Goal: Check status: Check status

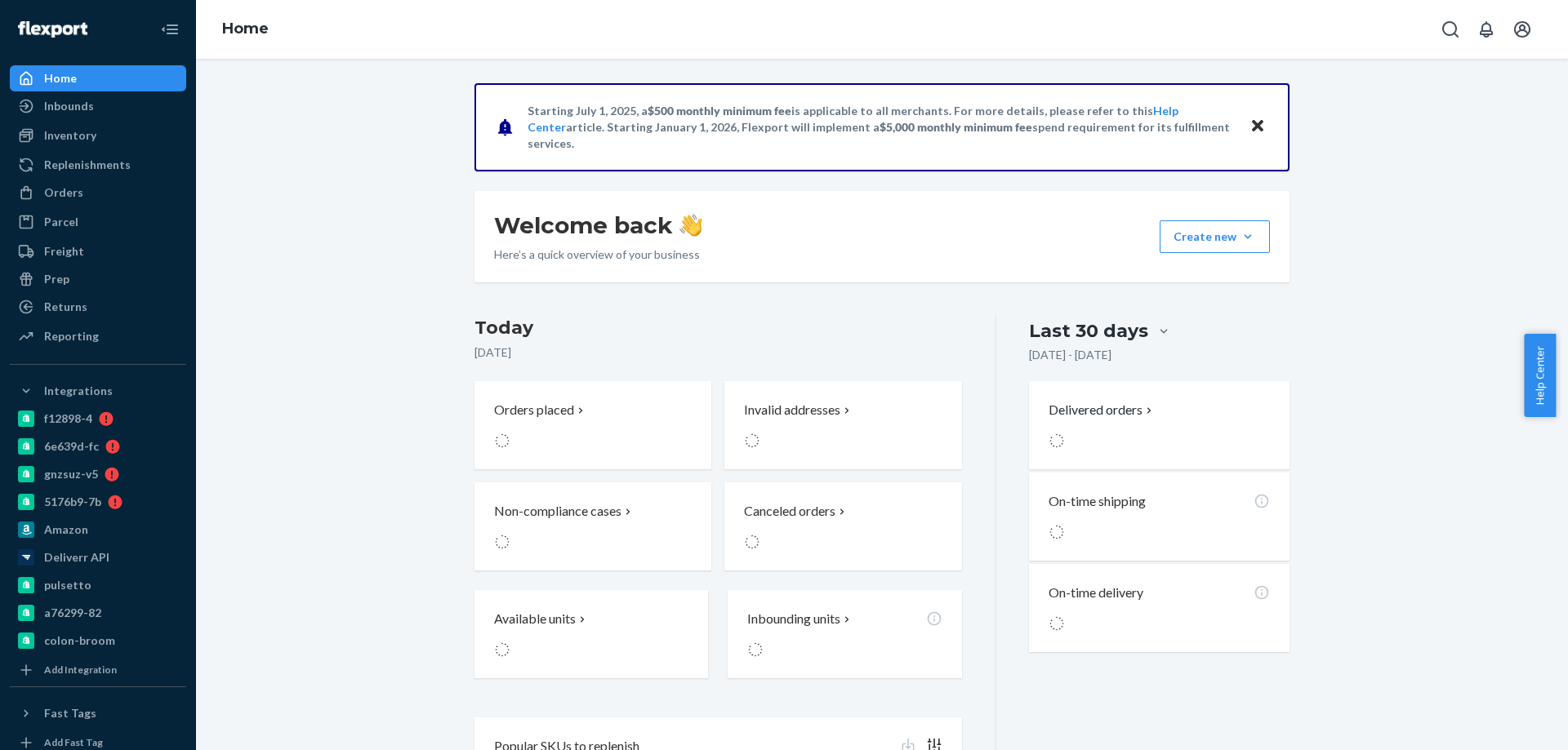
drag, startPoint x: 827, startPoint y: 17, endPoint x: 374, endPoint y: 125, distance: 465.7
click at [827, 17] on div "Home" at bounding box center [882, 29] width 1372 height 58
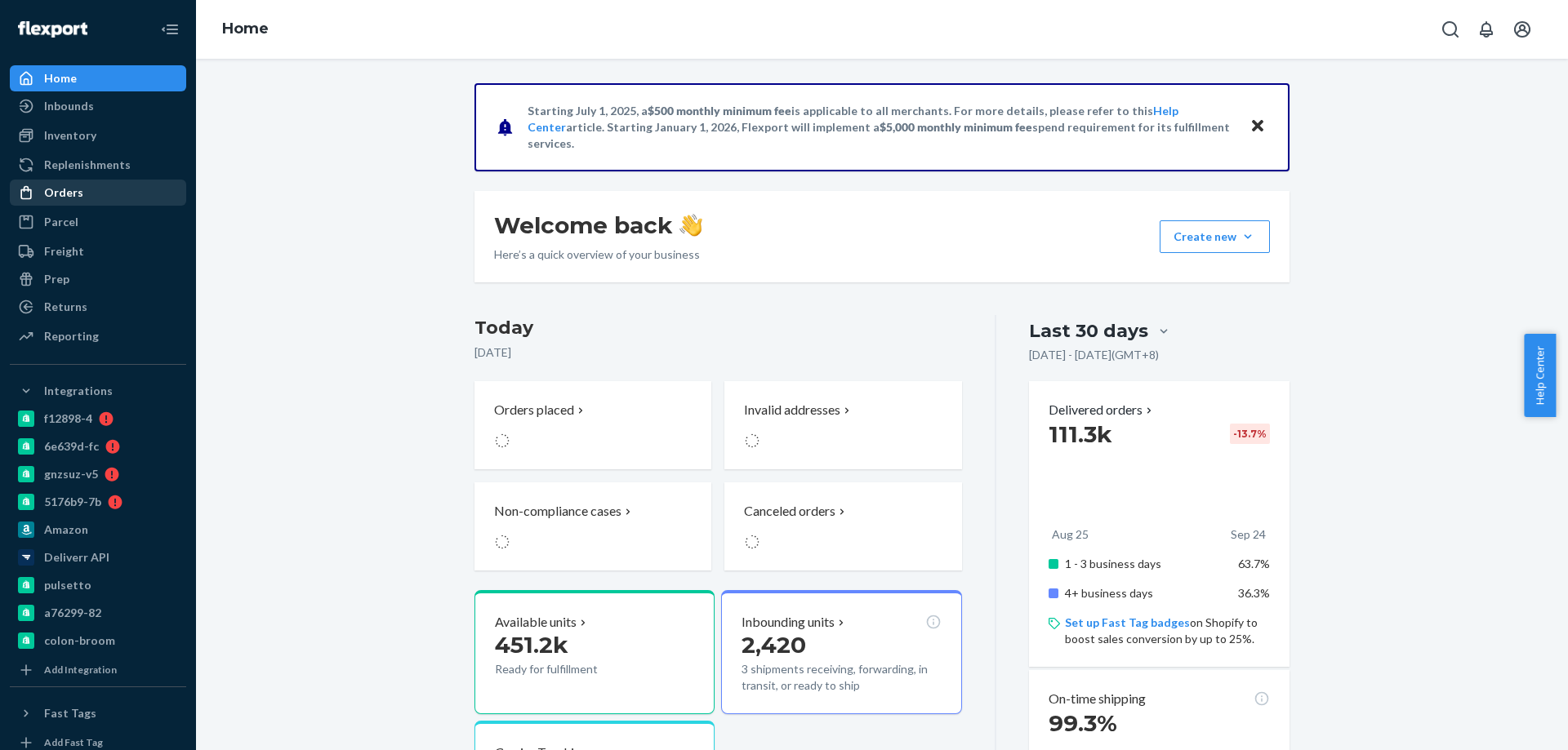
click at [92, 200] on div "Orders" at bounding box center [98, 192] width 173 height 23
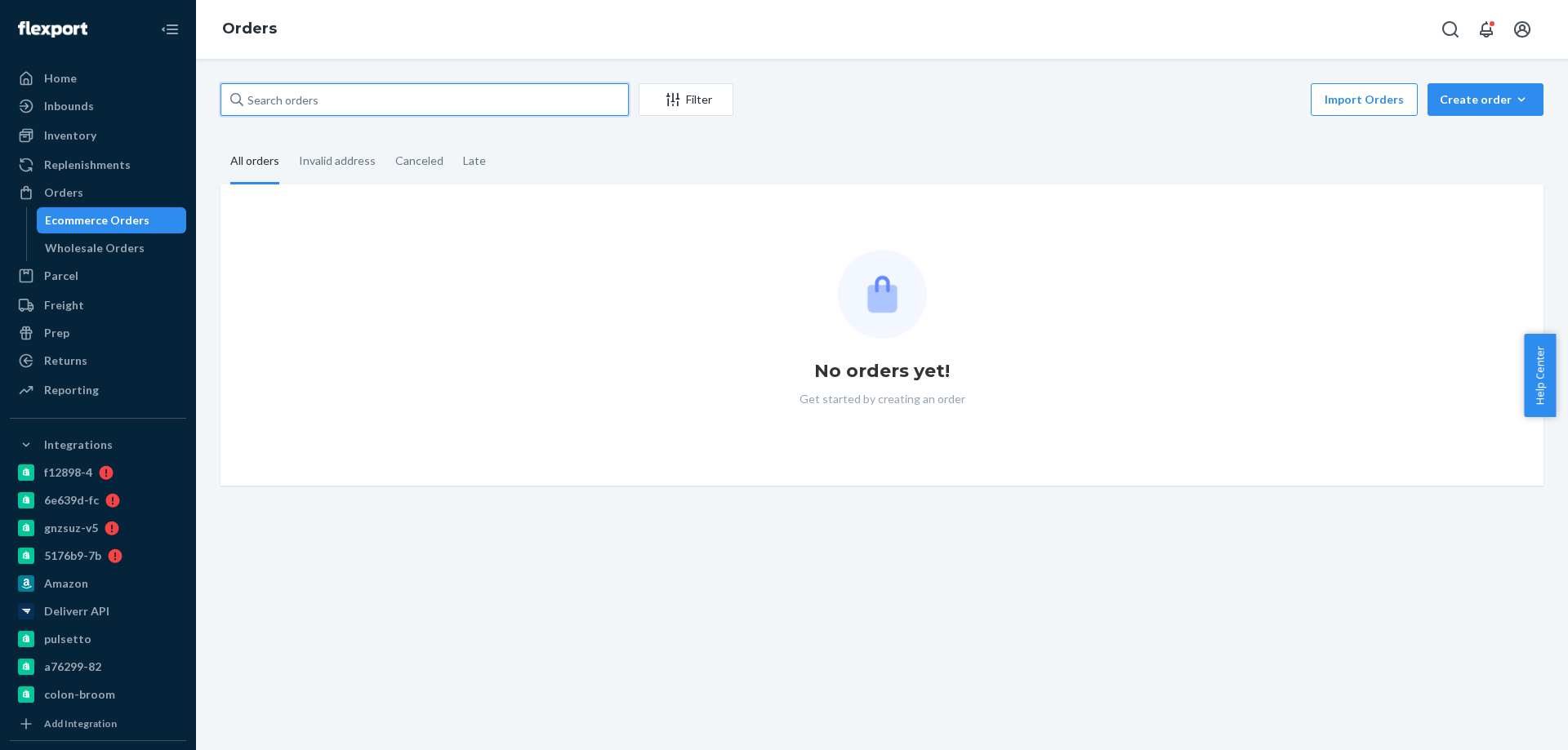
click at [337, 101] on input "text" at bounding box center [424, 99] width 408 height 33
paste input "4119843"
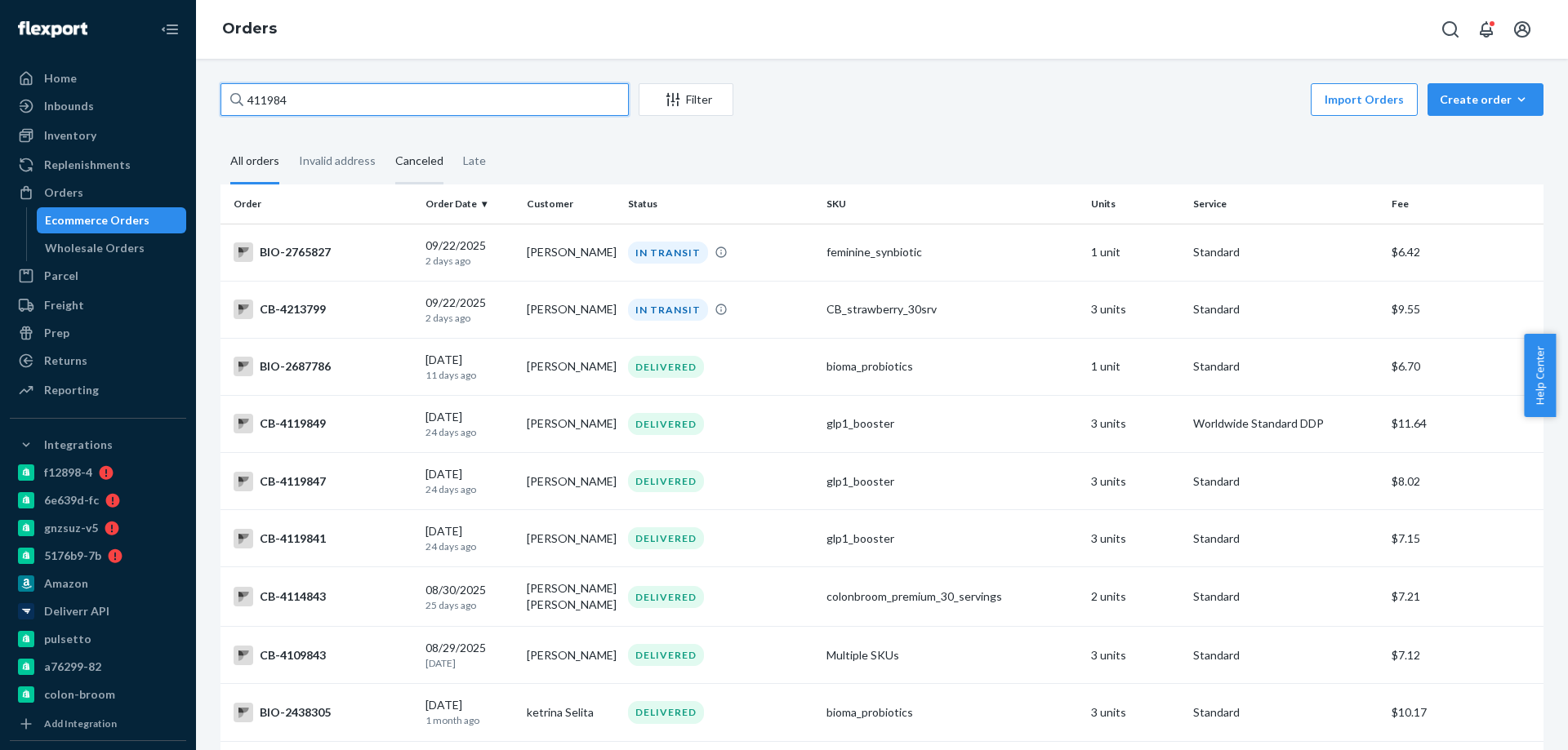
type input "4119843"
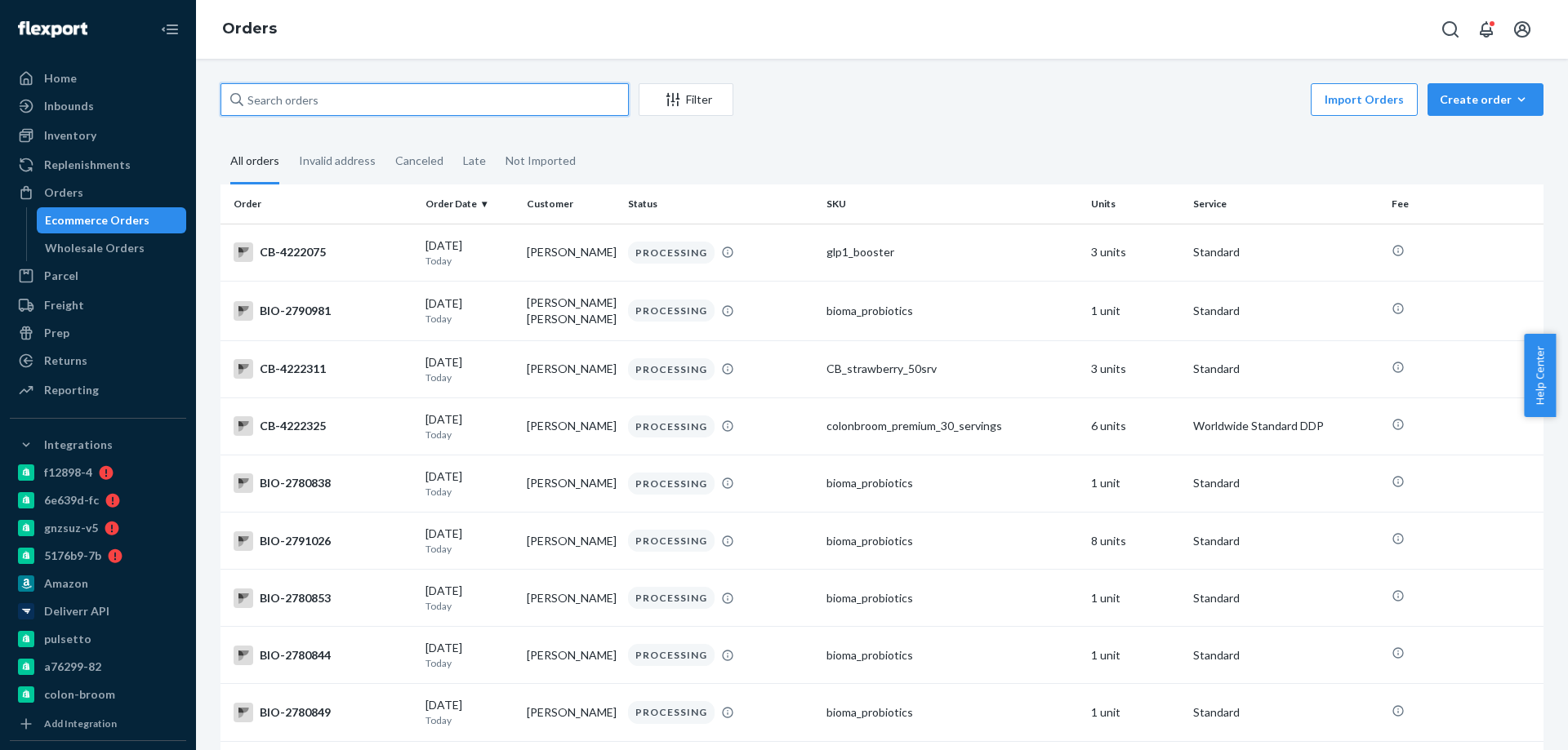
click at [301, 99] on input "text" at bounding box center [424, 99] width 408 height 33
paste input "4119843"
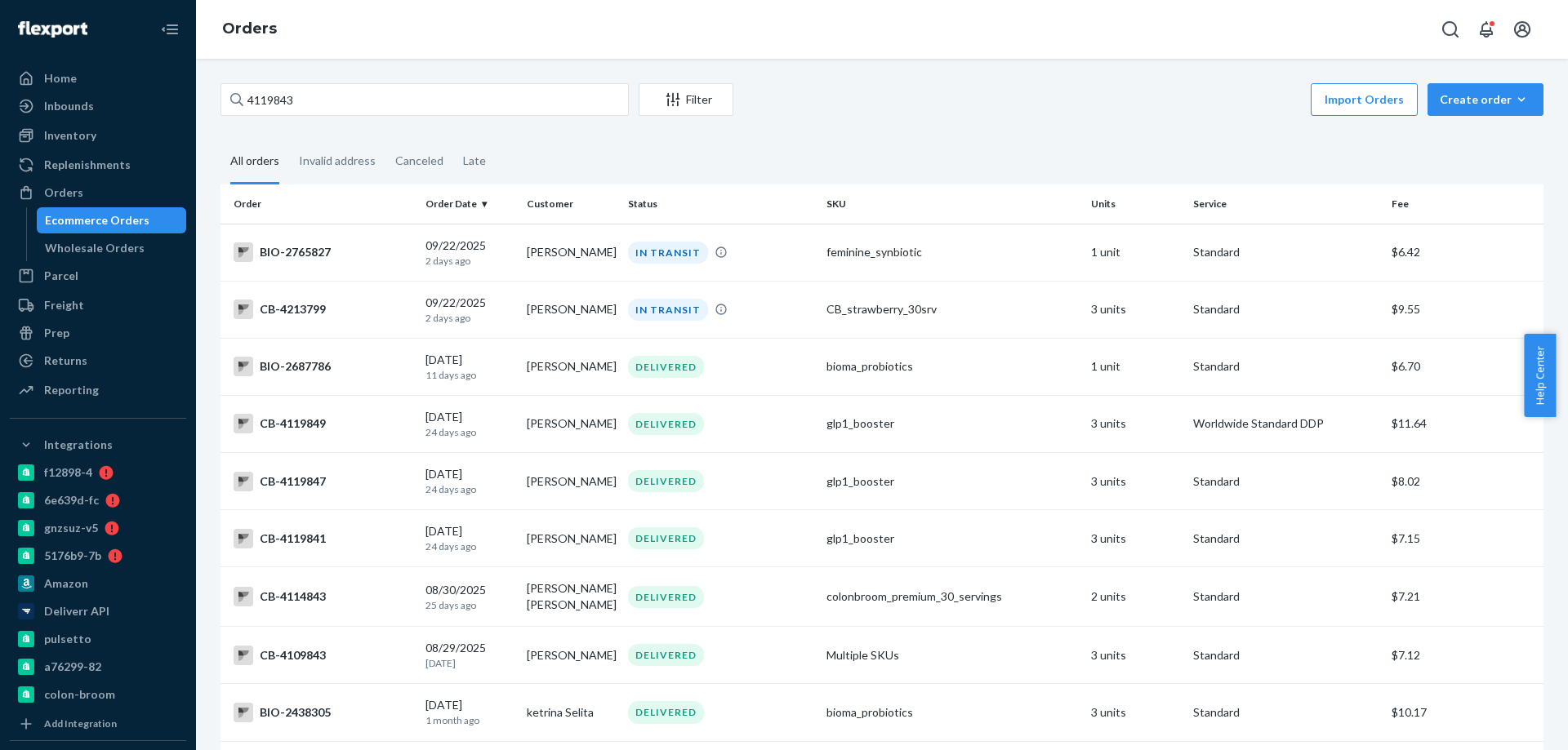
drag, startPoint x: 343, startPoint y: 80, endPoint x: 238, endPoint y: 72, distance: 105.3
click at [233, 75] on div "4119843 Filter Import Orders Create order Ecommerce order Removal order All ord…" at bounding box center [882, 404] width 1372 height 692
drag, startPoint x: 305, startPoint y: 93, endPoint x: 0, endPoint y: 54, distance: 307.5
click at [0, 70] on div "Home Inbounds Shipping Plans Problems Inventory Products Branded Packaging Repl…" at bounding box center [784, 375] width 1568 height 750
paste input "904"
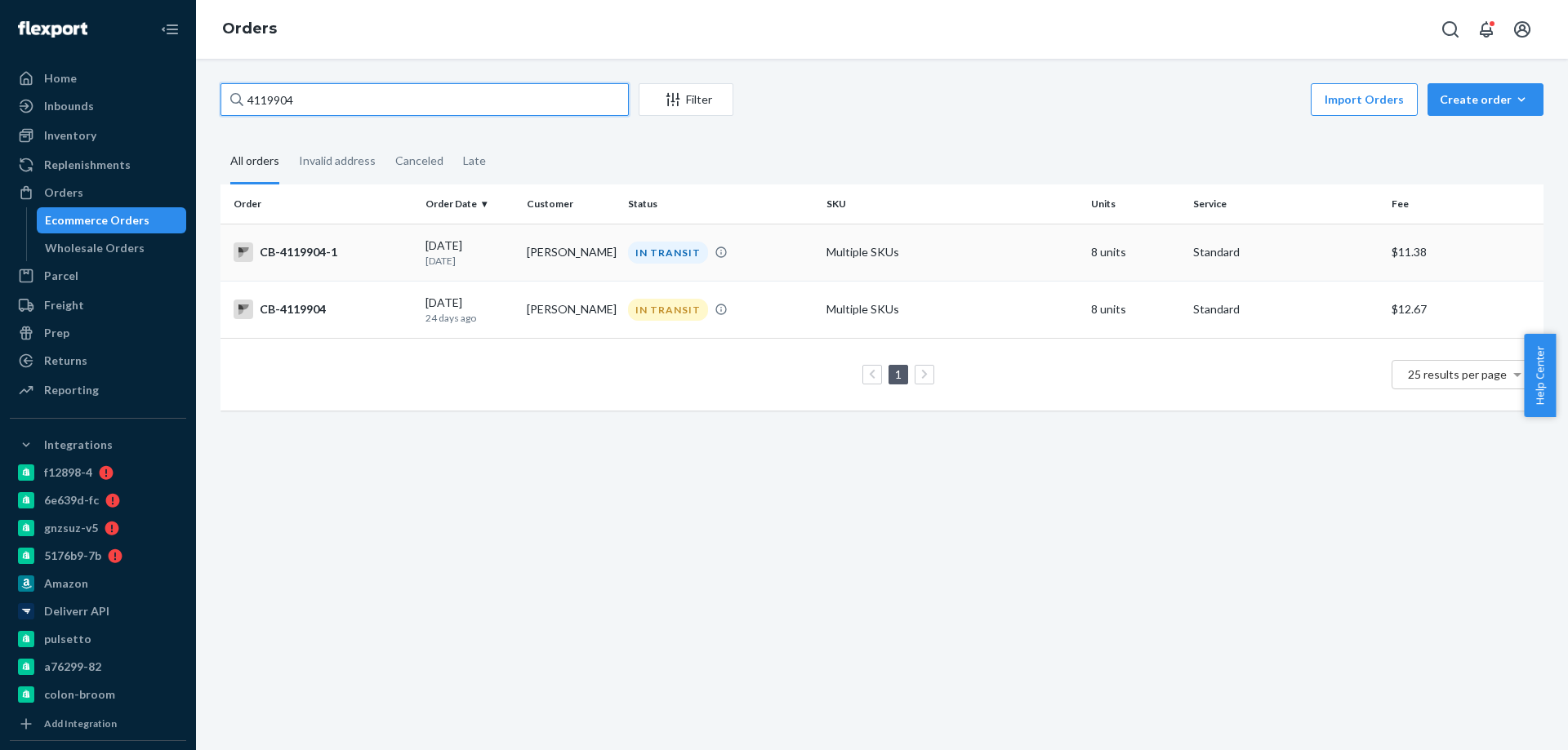
type input "4119904"
click at [547, 249] on td "[PERSON_NAME]" at bounding box center [570, 252] width 101 height 57
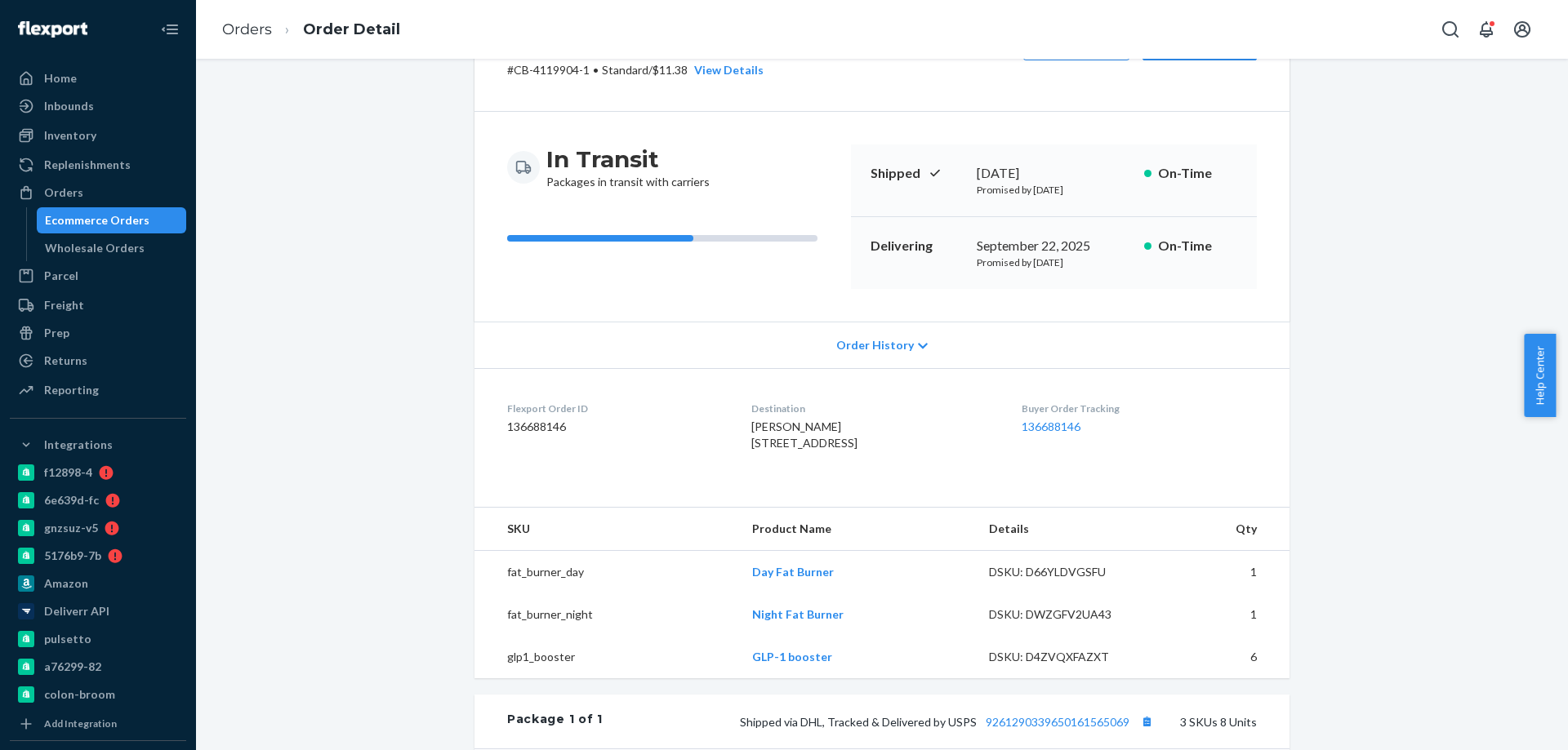
scroll to position [245, 0]
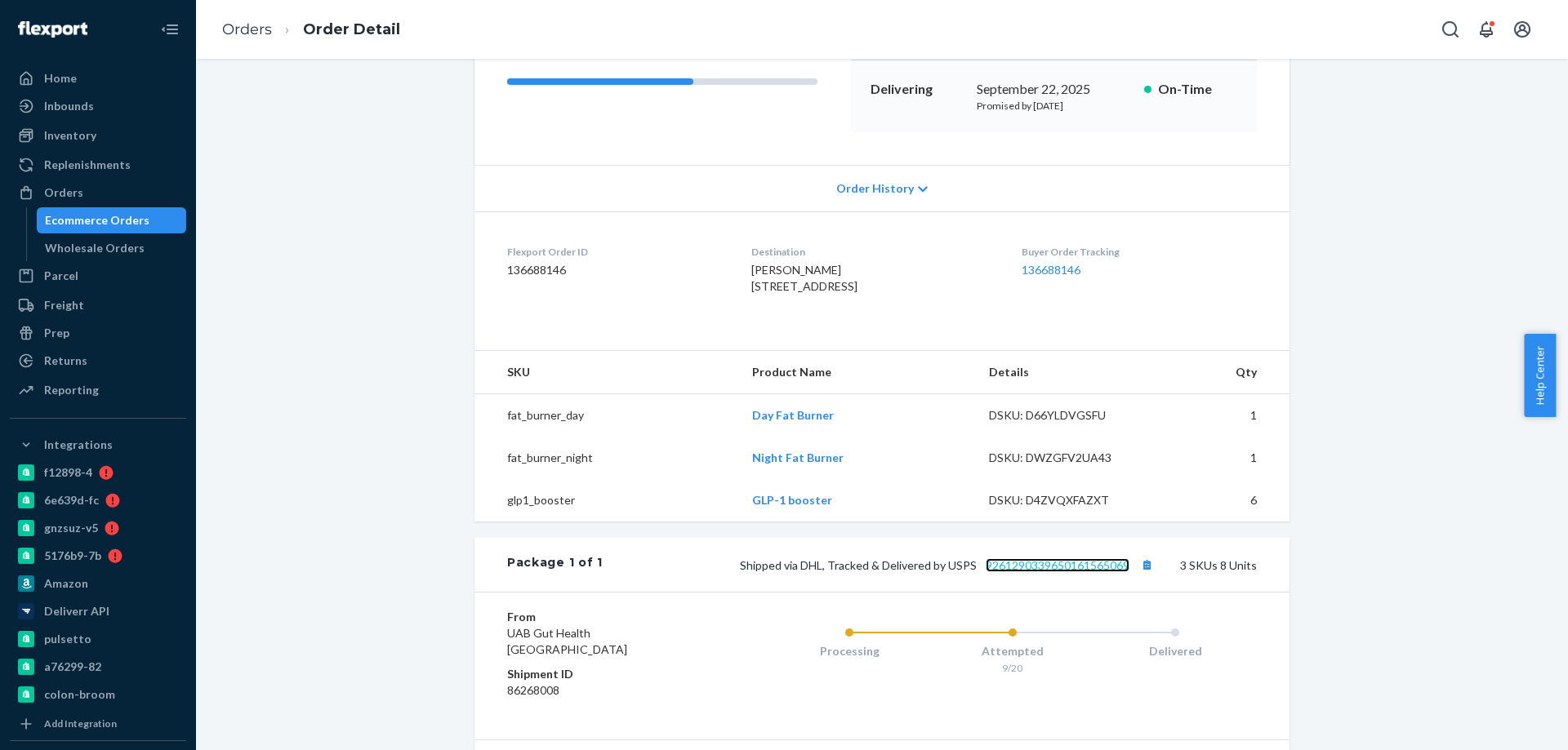
click at [1060, 572] on link "9261290339650161565069" at bounding box center [1057, 565] width 143 height 14
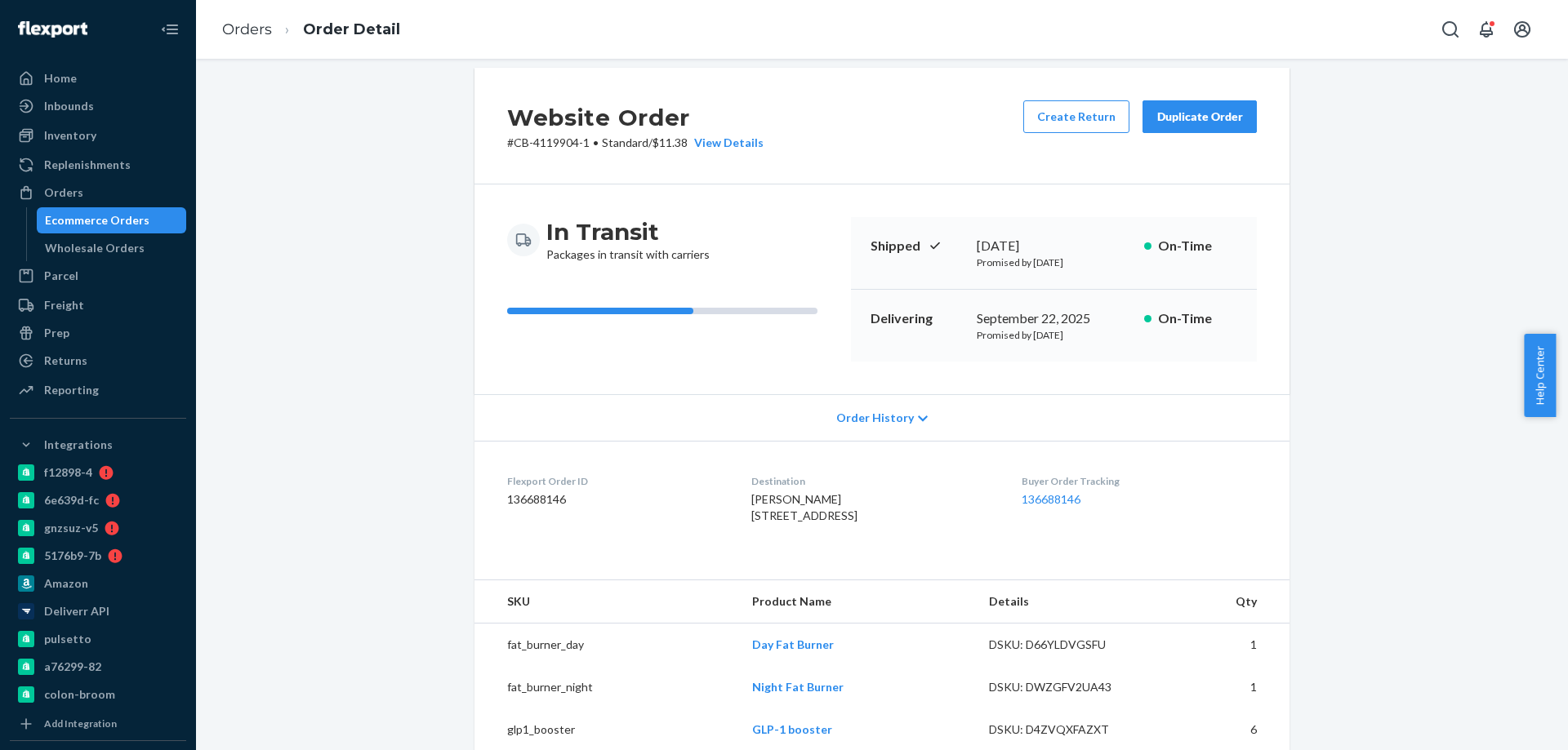
scroll to position [0, 0]
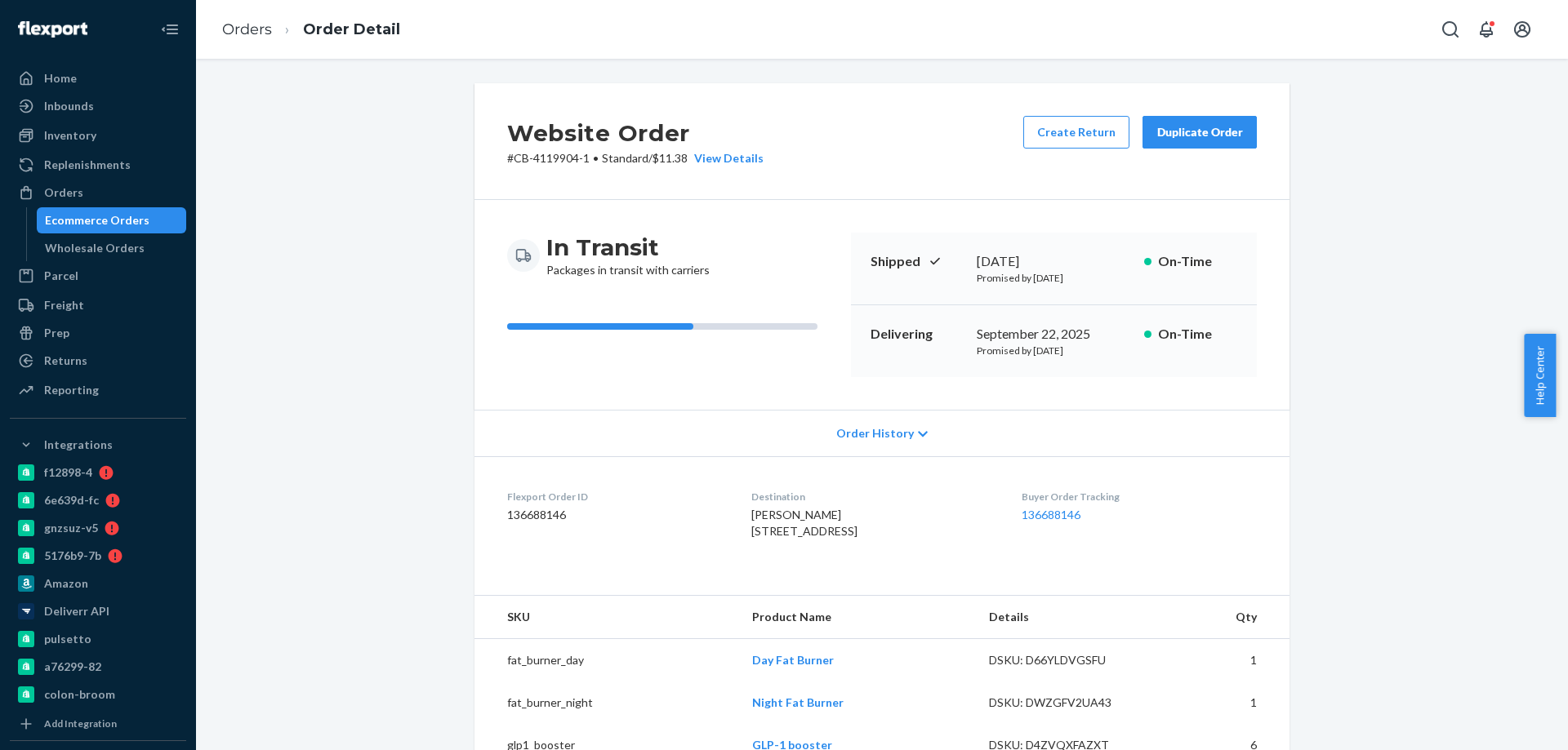
click at [112, 214] on div "Ecommerce Orders" at bounding box center [97, 220] width 105 height 17
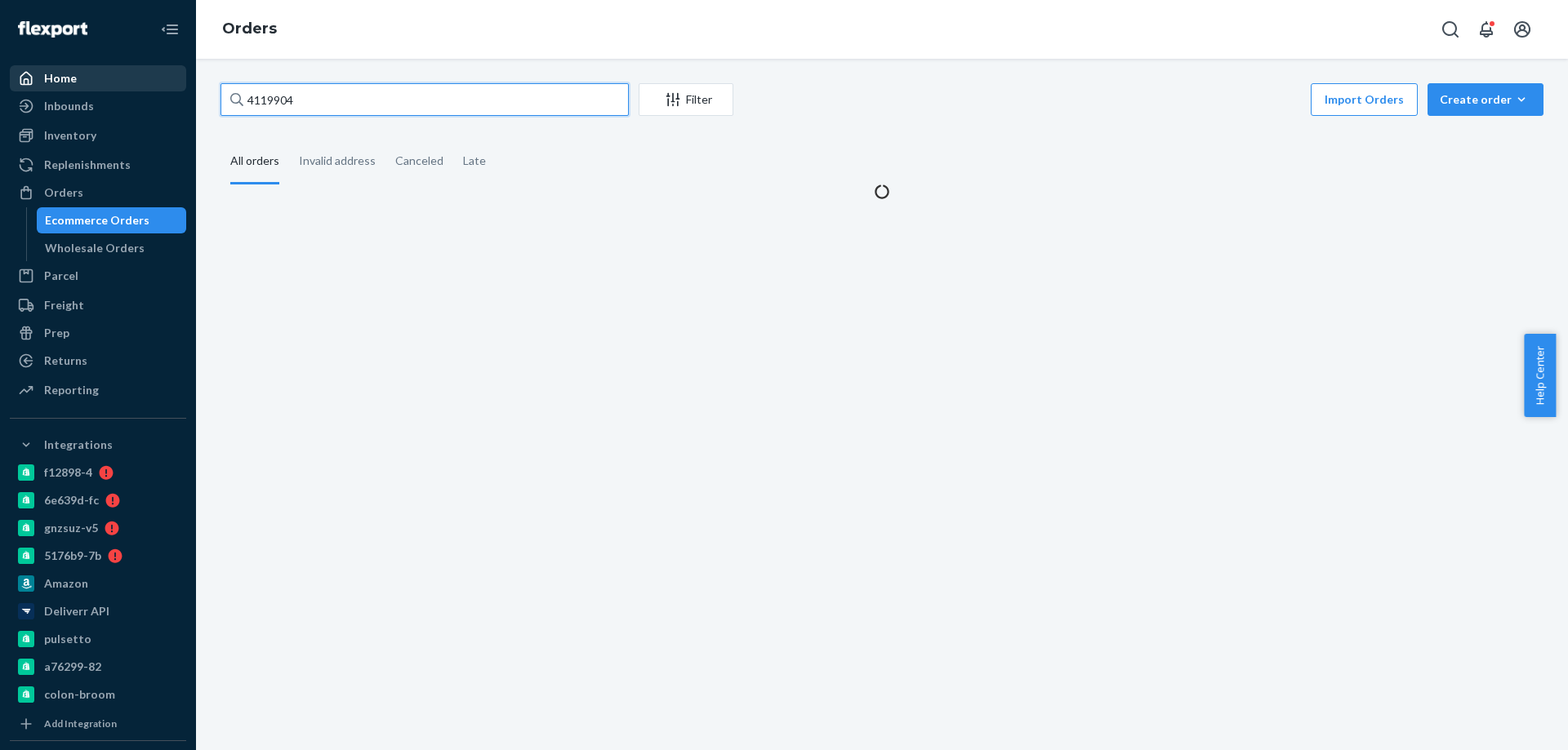
click at [110, 92] on div "Home Inbounds Shipping Plans Problems Inventory Products Branded Packaging Repl…" at bounding box center [784, 375] width 1568 height 750
paste input "4220906"
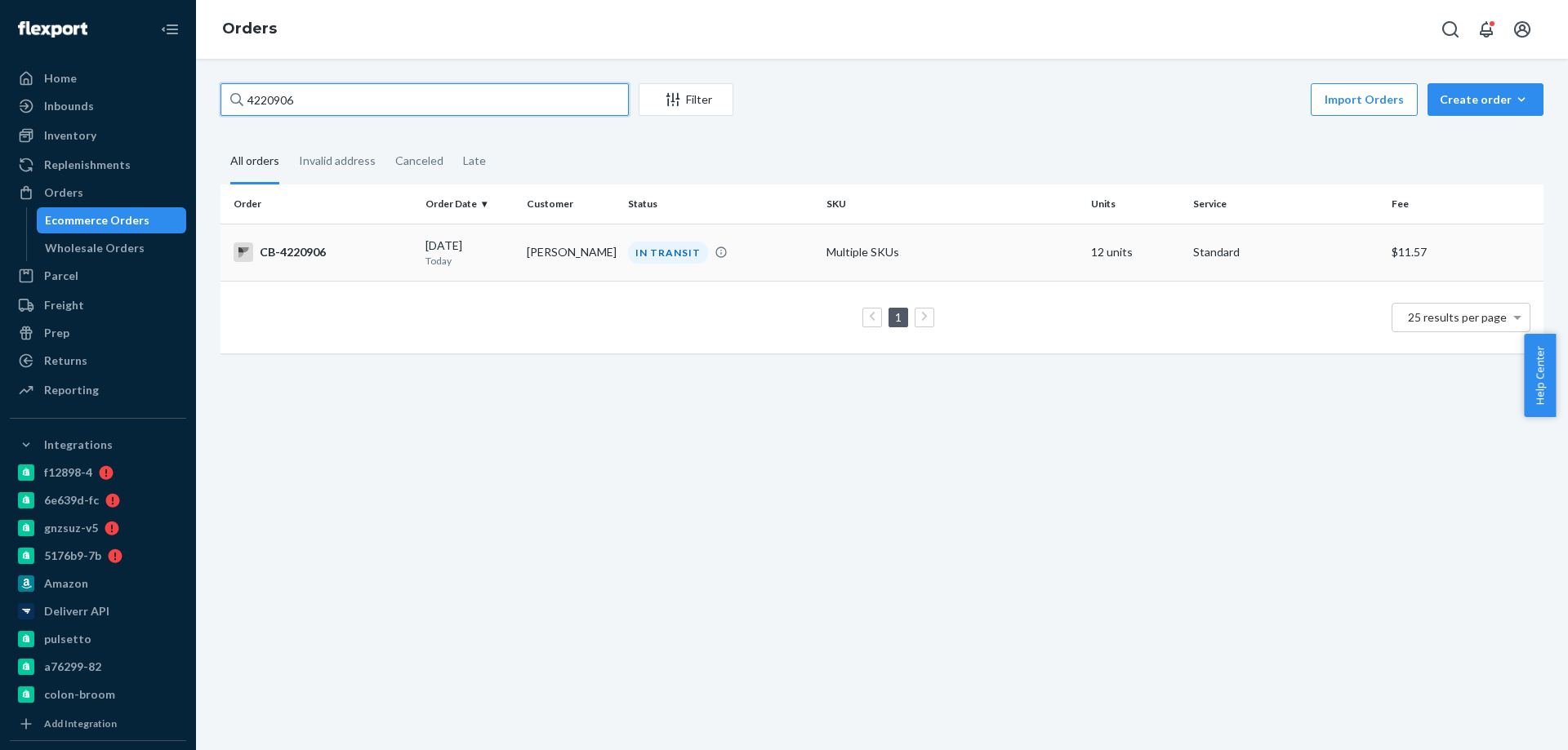
type input "4220906"
click at [503, 251] on div "[DATE] [DATE]" at bounding box center [469, 252] width 88 height 31
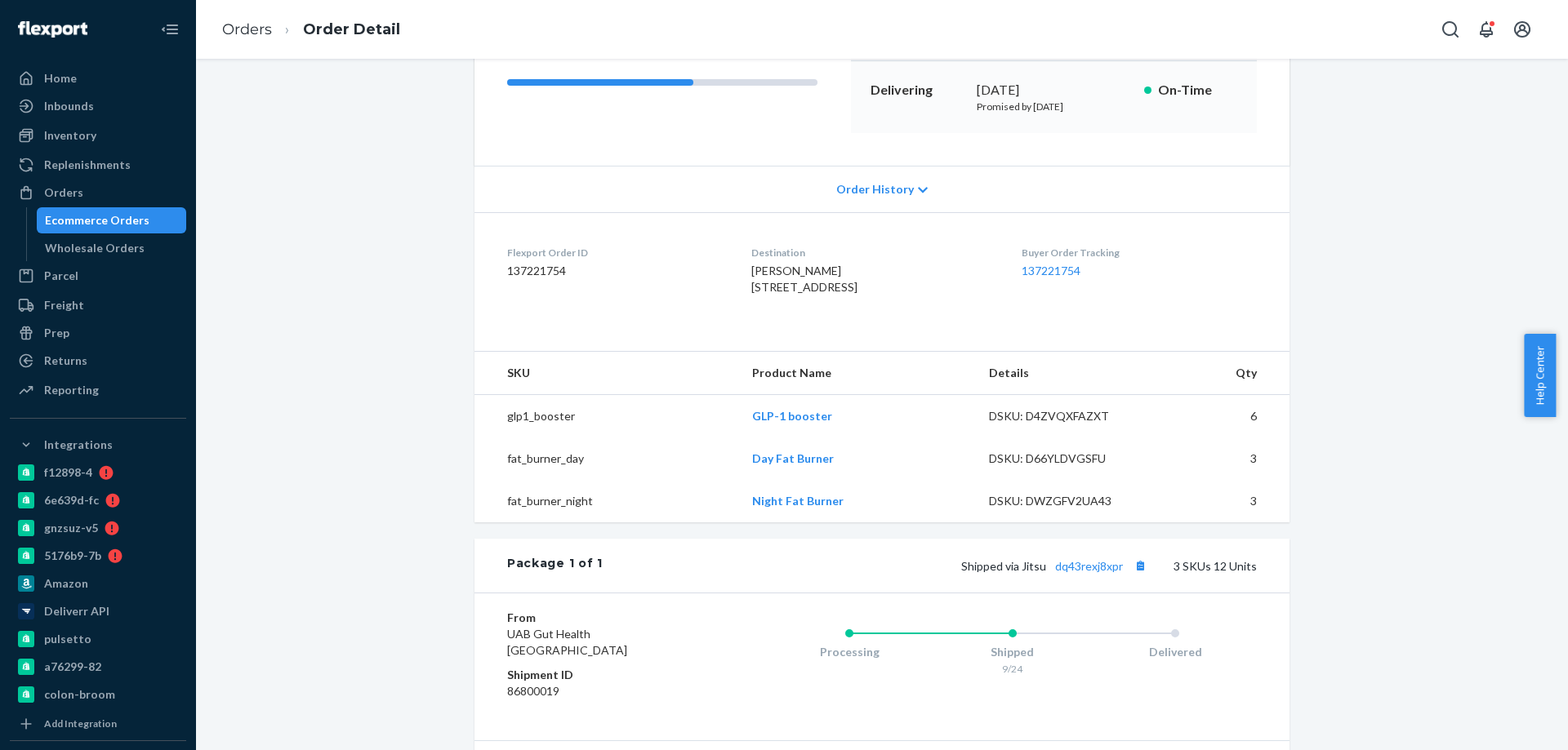
scroll to position [245, 0]
click at [1097, 572] on link "dq43rexj8xpr" at bounding box center [1089, 565] width 68 height 14
click at [1055, 592] on div "Package 1 of 1 Shipped via Jitsu dq43rexj8xpr 3 SKUs 12 Units" at bounding box center [882, 564] width 816 height 54
click at [1070, 572] on link "dq43rexj8xpr" at bounding box center [1089, 565] width 68 height 14
click at [127, 218] on div "Ecommerce Orders" at bounding box center [97, 220] width 105 height 17
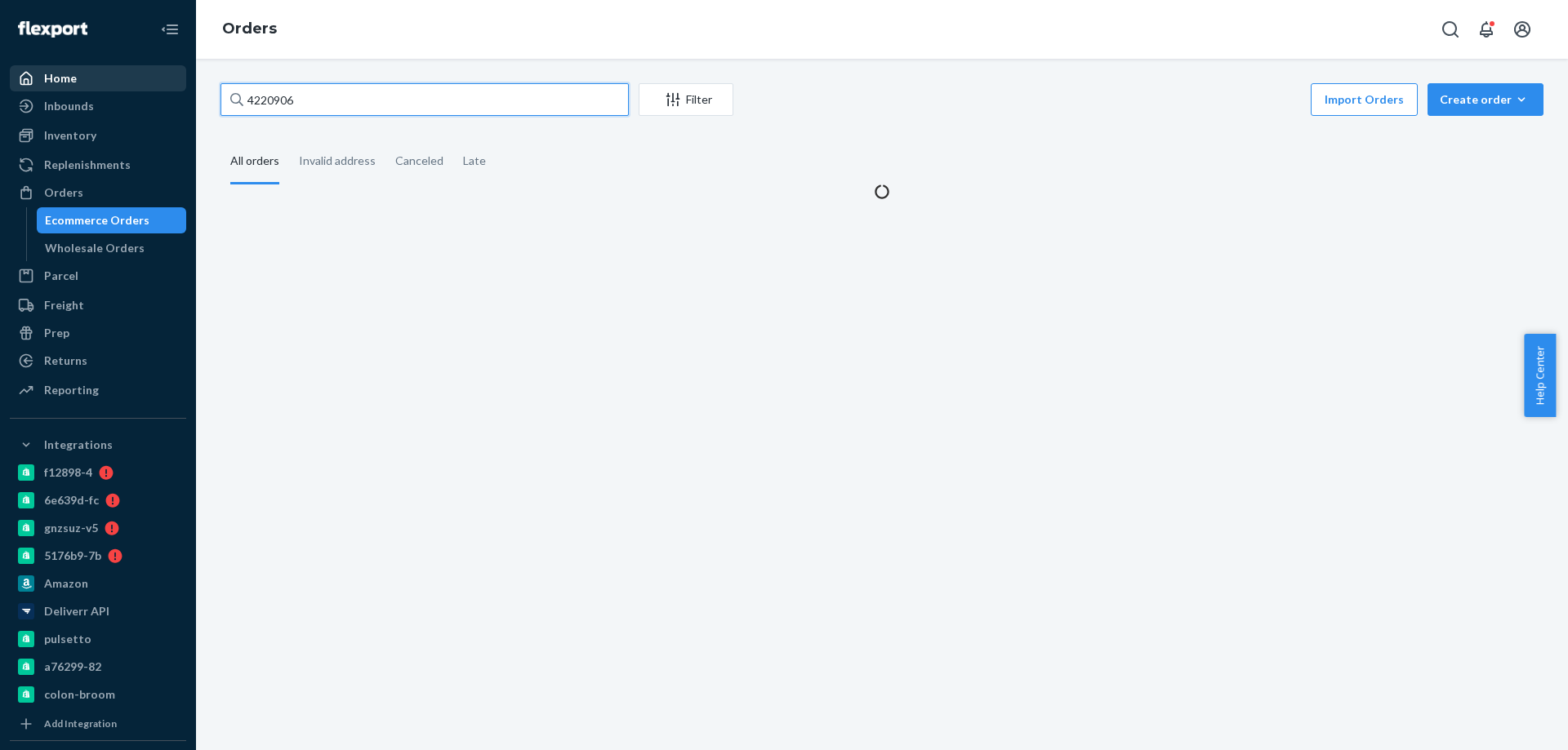
drag, startPoint x: 349, startPoint y: 104, endPoint x: 41, endPoint y: 74, distance: 309.5
click at [101, 82] on div "Home Inbounds Shipping Plans Problems Inventory Products Branded Packaging Repl…" at bounding box center [784, 375] width 1568 height 750
paste input "4205804"
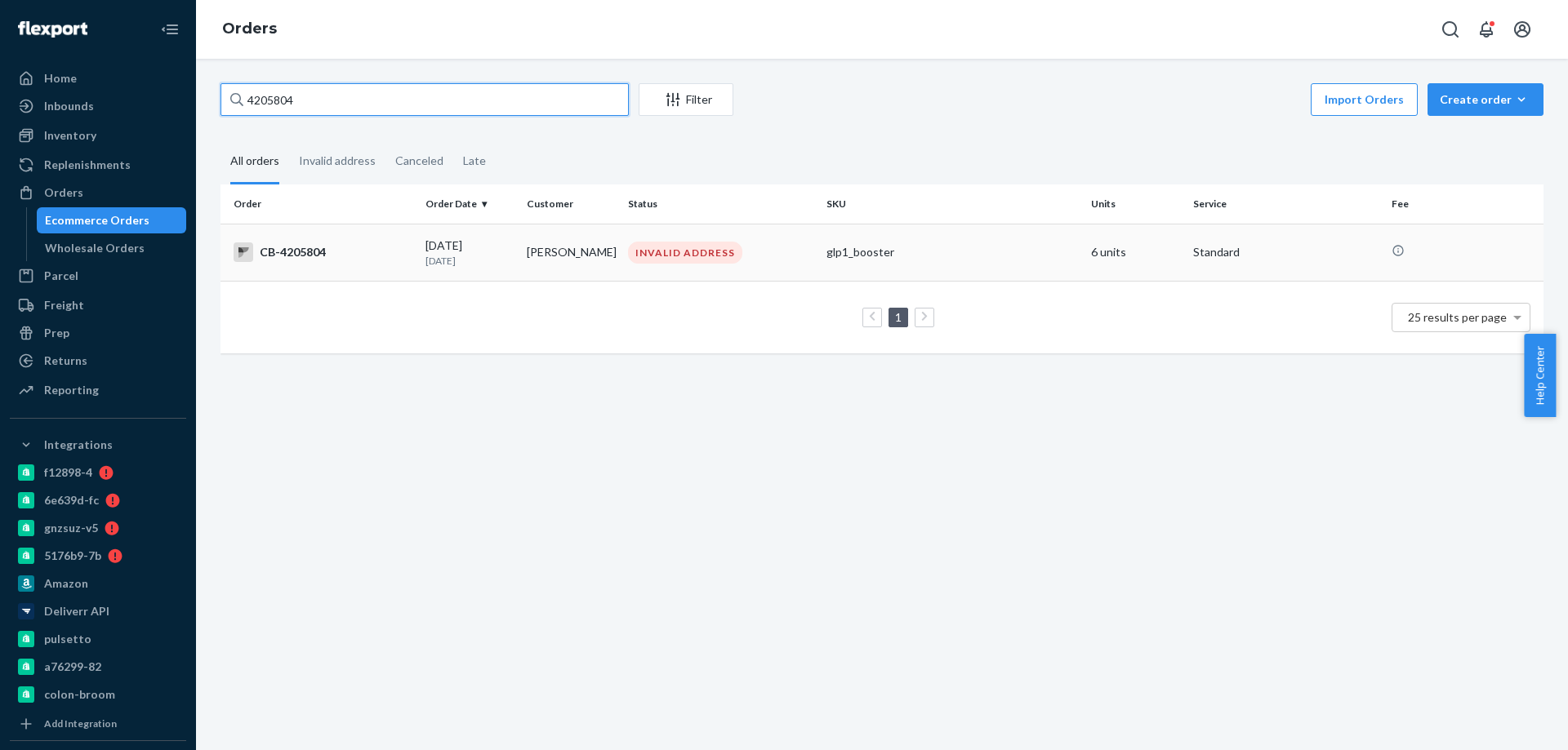
type input "4205804"
click at [524, 266] on td "[PERSON_NAME]" at bounding box center [570, 252] width 101 height 57
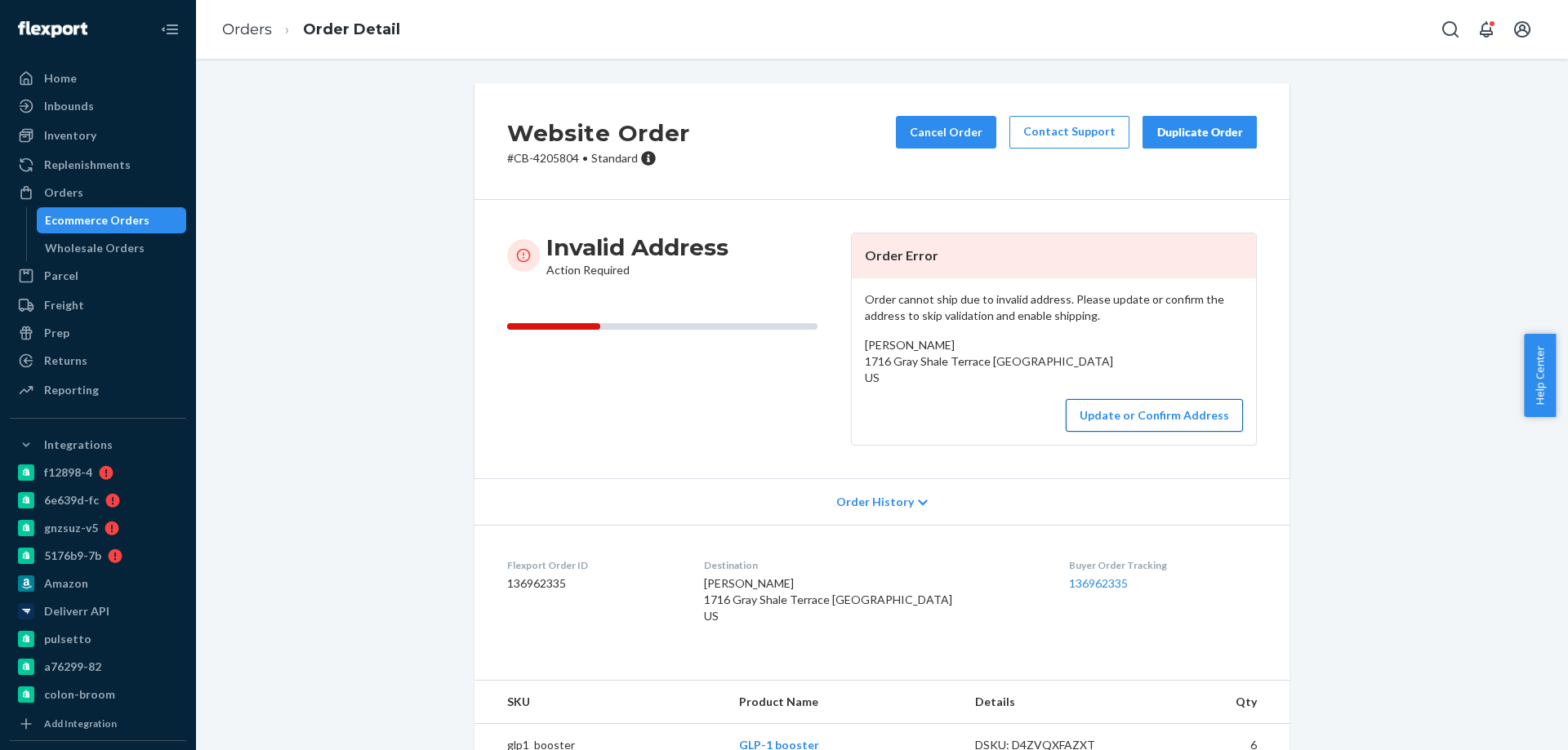
click at [1092, 432] on button "Update or Confirm Address" at bounding box center [1154, 415] width 177 height 33
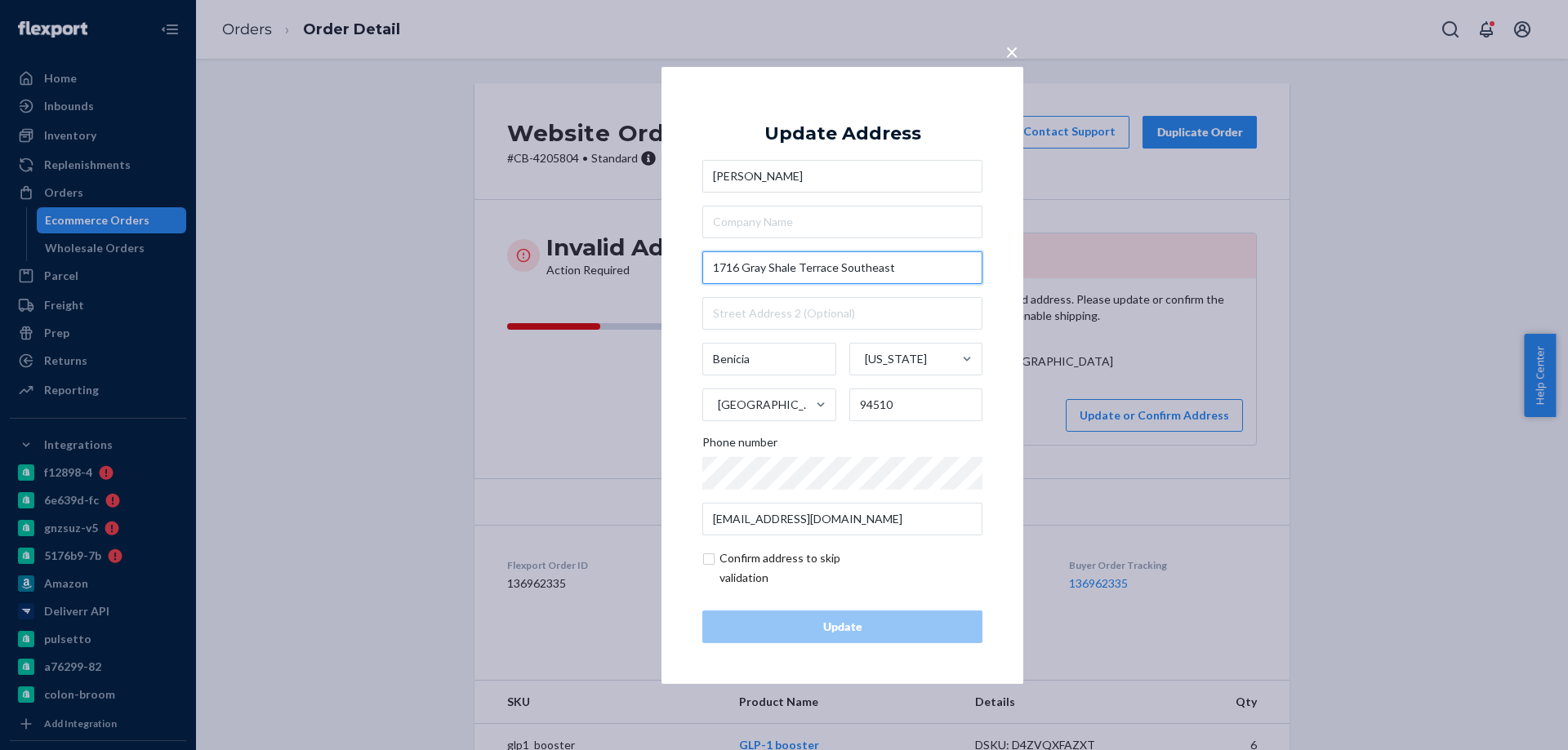
drag, startPoint x: 867, startPoint y: 266, endPoint x: 454, endPoint y: 235, distance: 414.2
click at [455, 236] on div "× Update Address [PERSON_NAME] [STREET_ADDRESS][US_STATE] Phone number [EMAIL_A…" at bounding box center [784, 375] width 1568 height 750
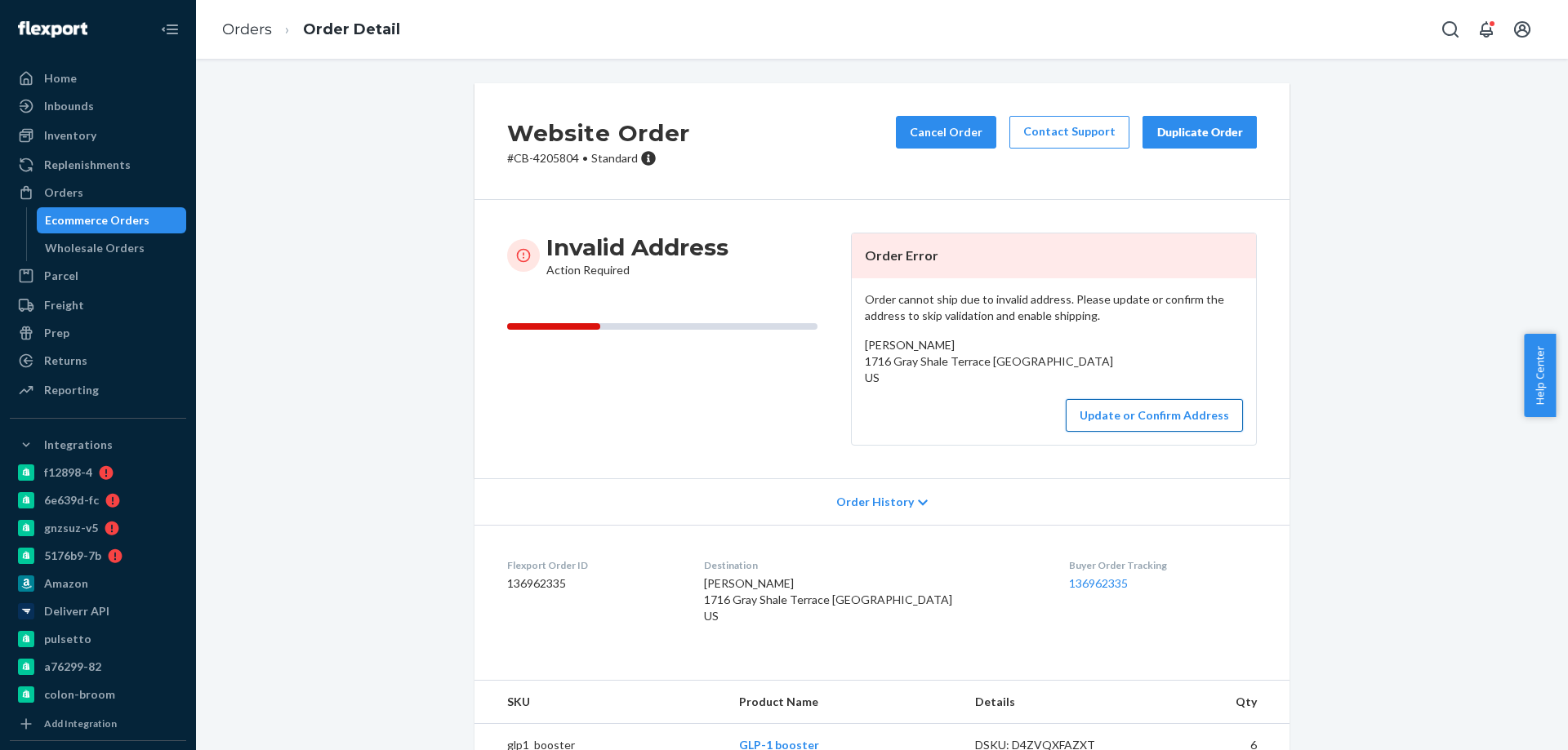
click at [1144, 432] on button "Update or Confirm Address" at bounding box center [1154, 415] width 177 height 33
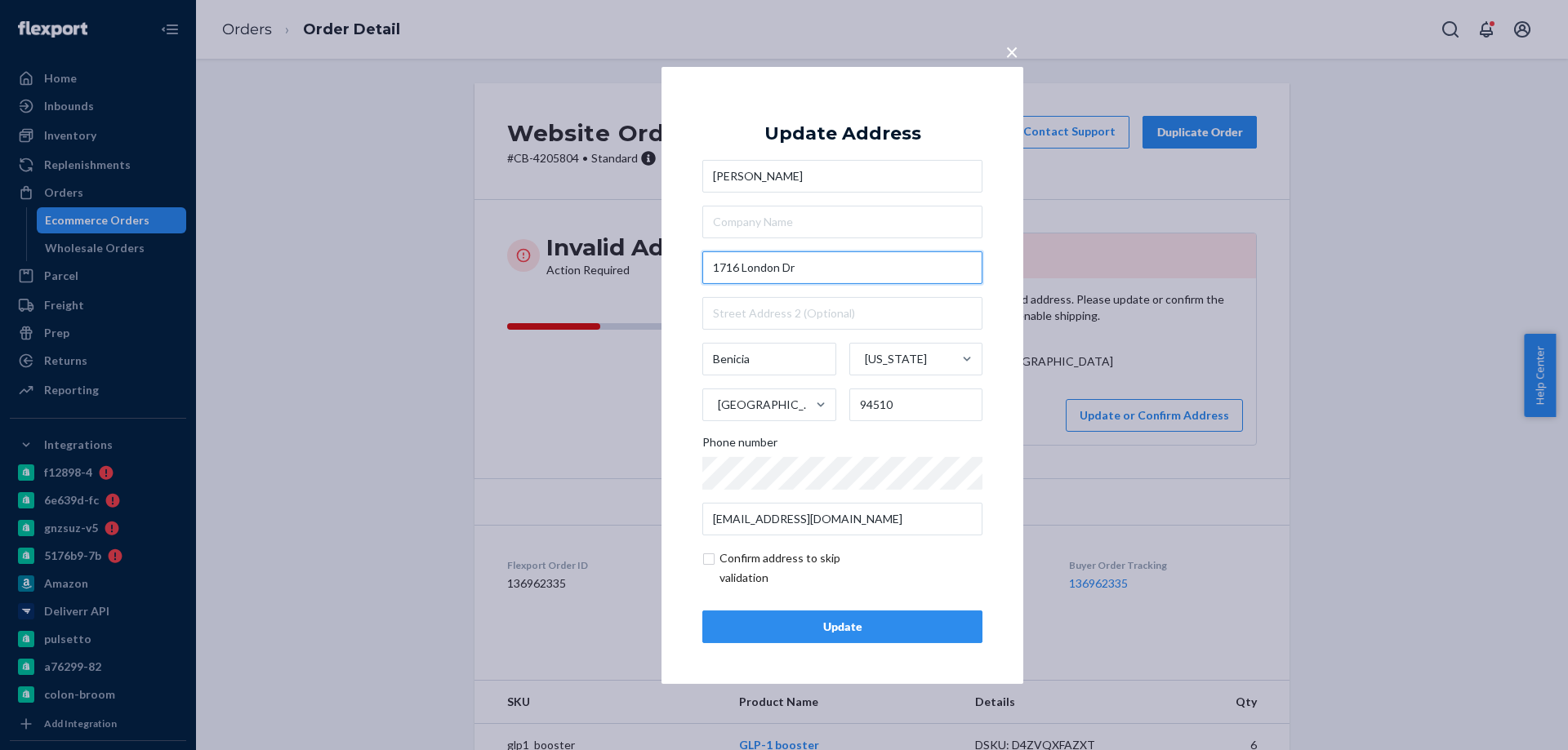
click at [823, 269] on input "1716 London Dr" at bounding box center [842, 267] width 280 height 33
type input "1716 London Dr"
drag, startPoint x: 877, startPoint y: 402, endPoint x: 867, endPoint y: 452, distance: 51.0
click at [877, 405] on input "94510" at bounding box center [915, 404] width 133 height 33
type input "94610"
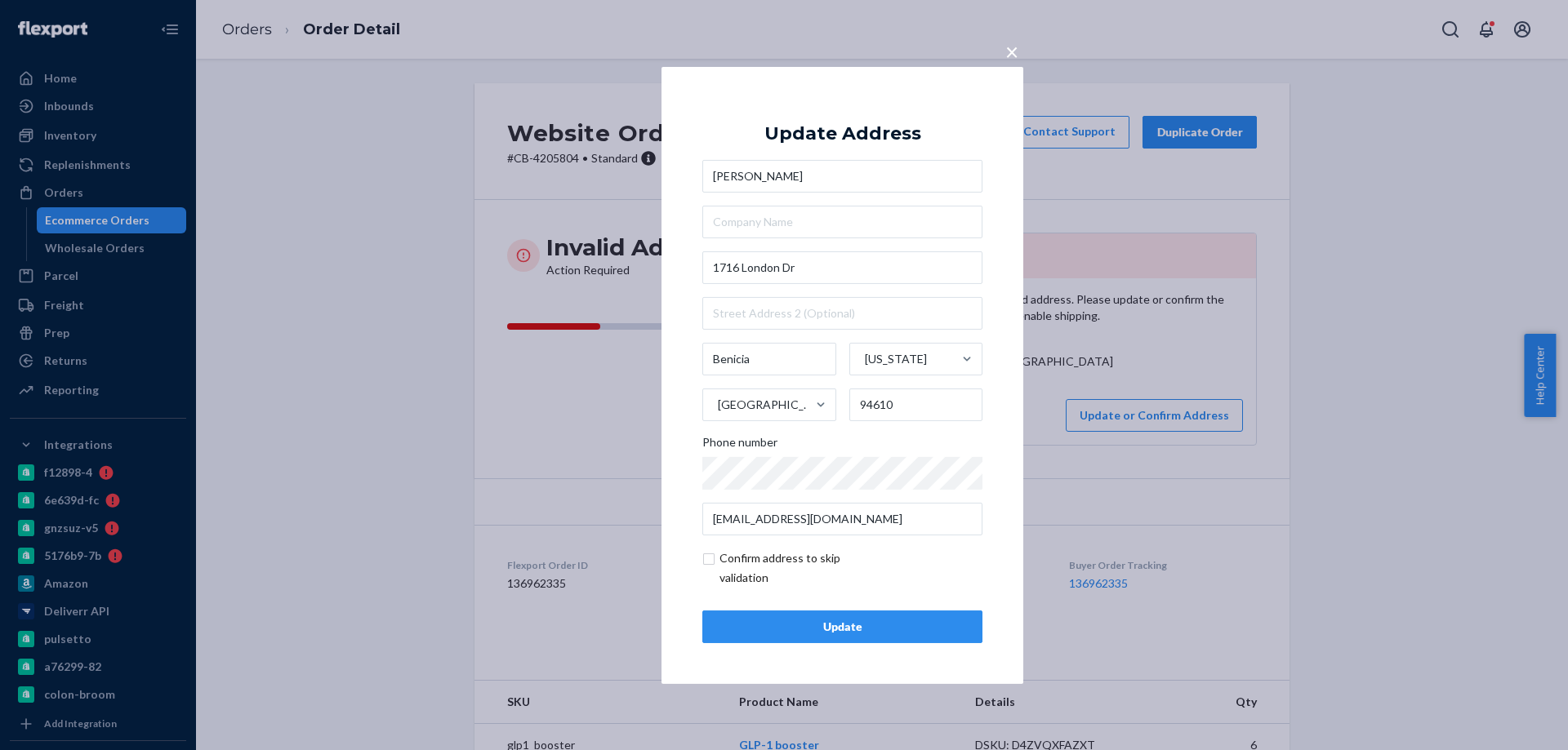
click at [911, 436] on div "Phone number" at bounding box center [842, 446] width 280 height 23
click at [835, 634] on div "Update" at bounding box center [842, 626] width 252 height 17
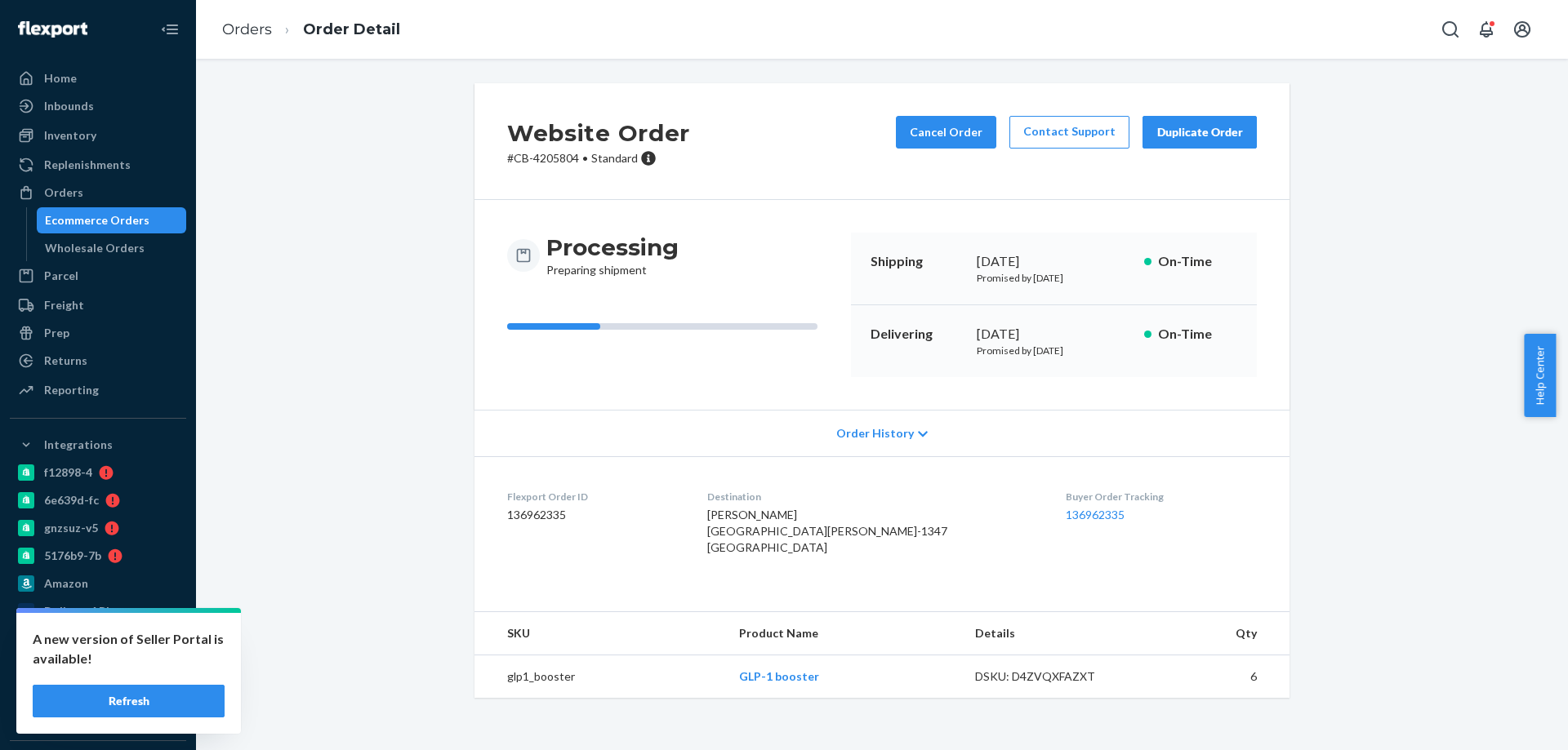
click at [108, 209] on div "Ecommerce Orders" at bounding box center [112, 220] width 147 height 23
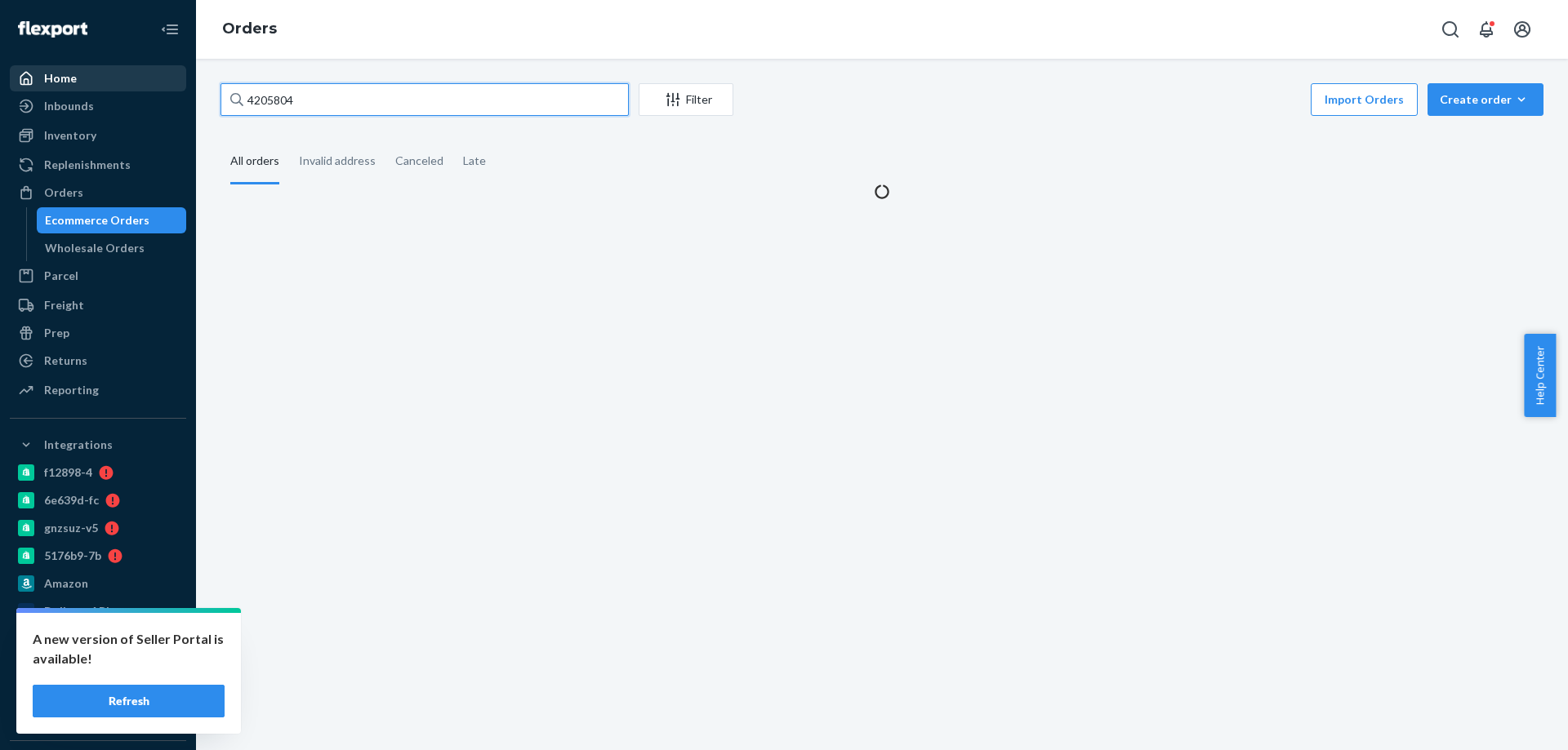
drag, startPoint x: 301, startPoint y: 96, endPoint x: 14, endPoint y: 91, distance: 287.0
click at [104, 93] on div "Home Inbounds Shipping Plans Problems Inventory Products Branded Packaging Repl…" at bounding box center [784, 375] width 1568 height 750
paste input "3987657"
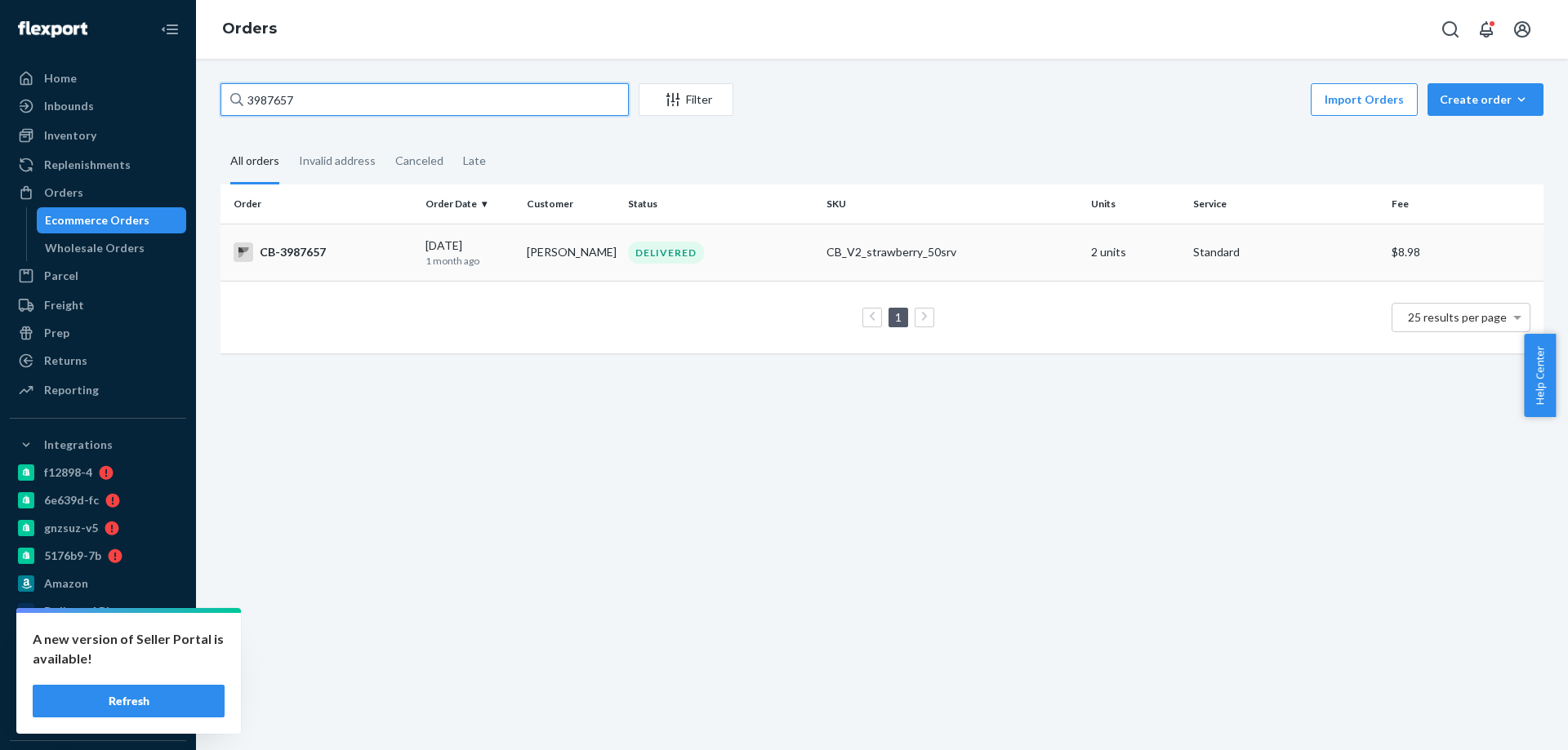
type input "3987657"
click at [489, 249] on div "[DATE] [DATE]" at bounding box center [469, 252] width 88 height 31
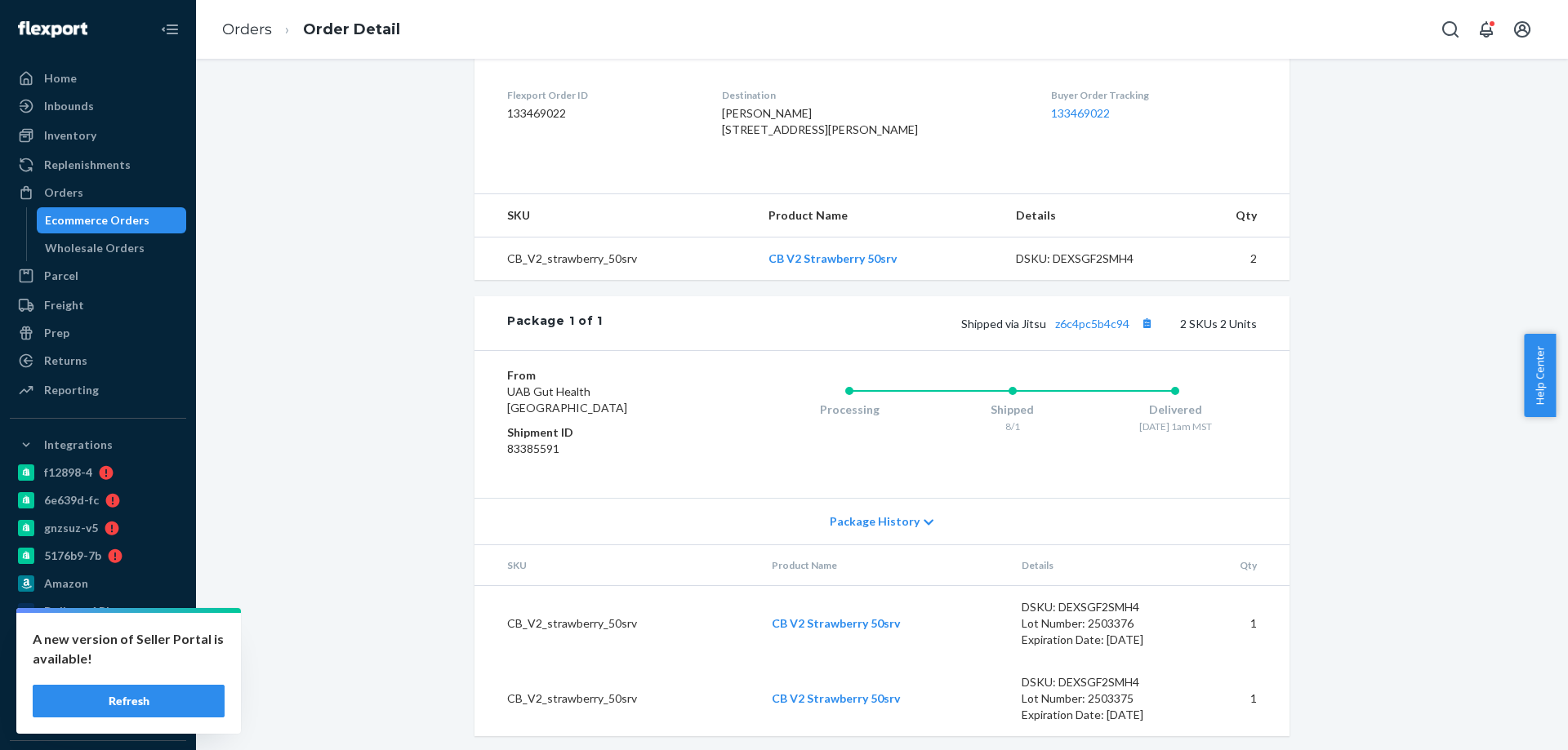
scroll to position [408, 0]
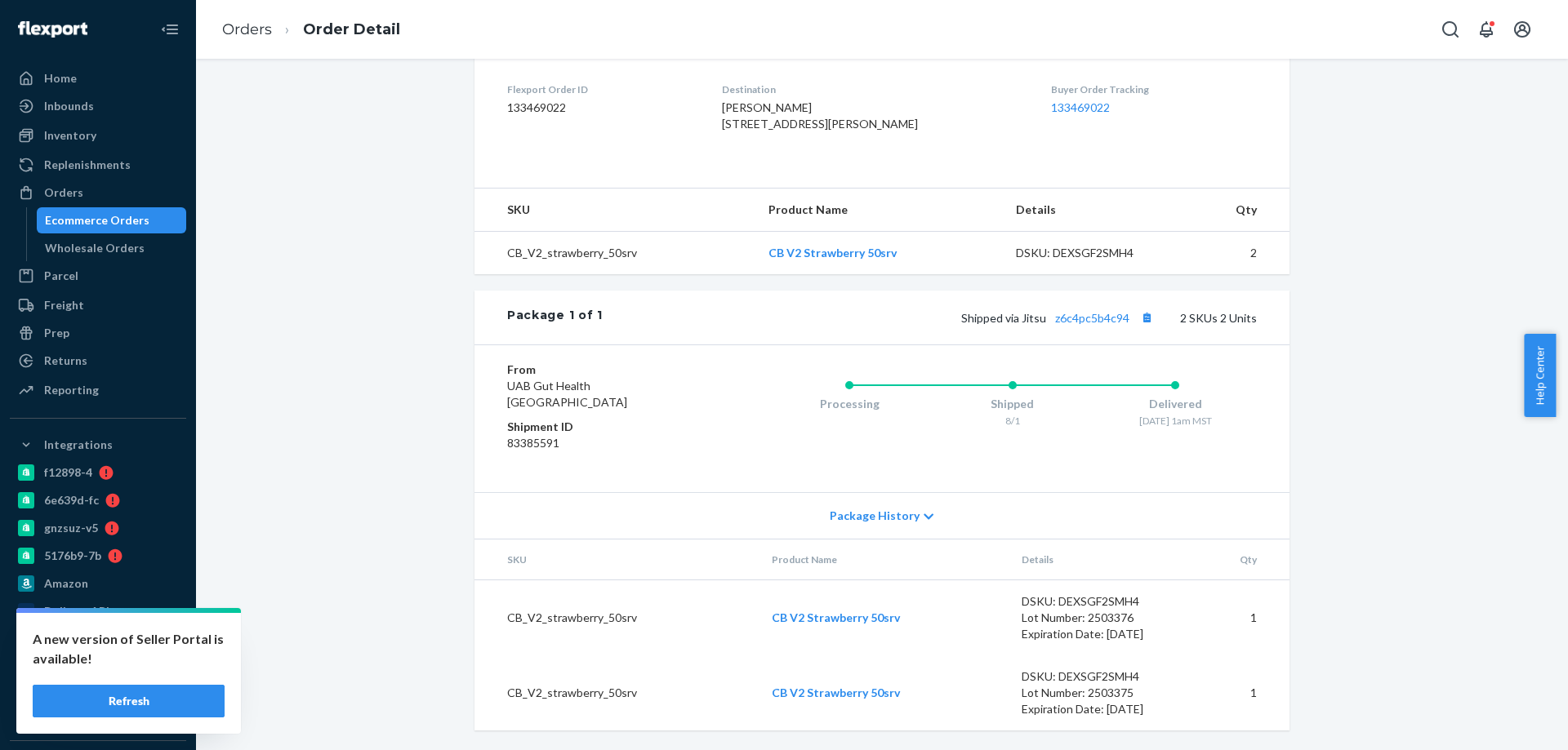
click at [108, 208] on link "Ecommerce Orders" at bounding box center [112, 220] width 150 height 26
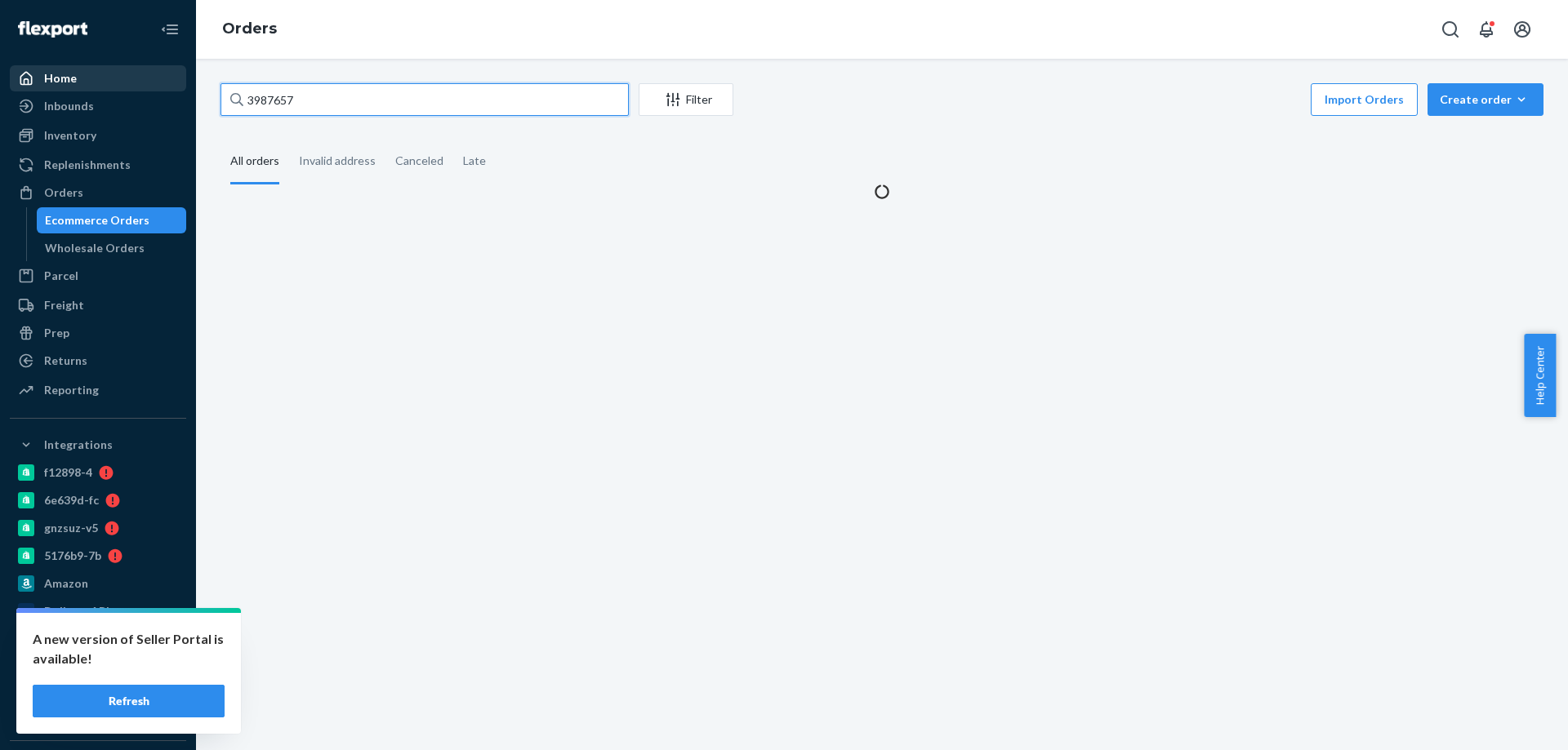
drag, startPoint x: 373, startPoint y: 92, endPoint x: 146, endPoint y: 83, distance: 227.2
click at [176, 86] on div "Home Inbounds Shipping Plans Problems Inventory Products Branded Packaging Repl…" at bounding box center [784, 375] width 1568 height 750
paste input "4221544"
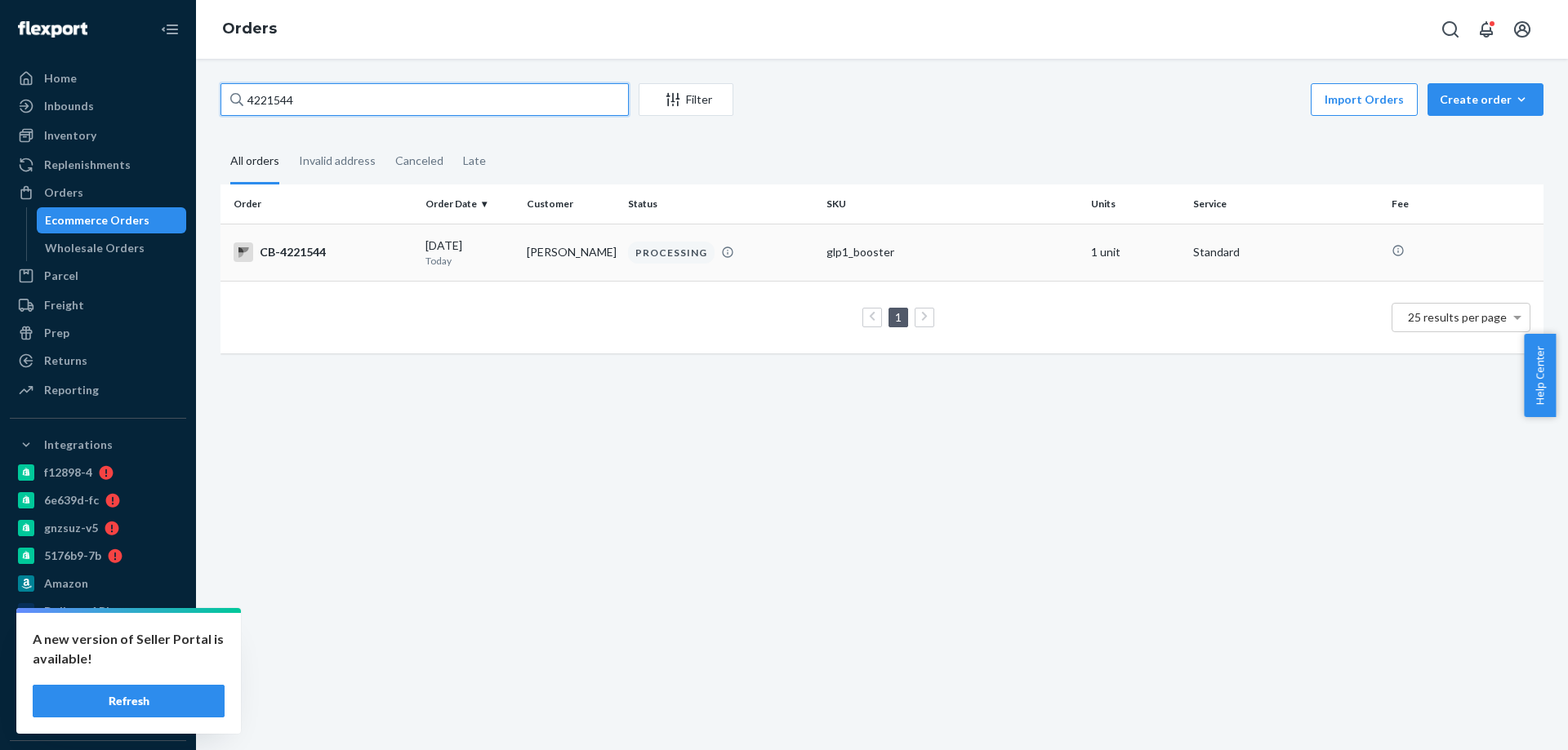
type input "4221544"
click at [479, 260] on p "Today" at bounding box center [469, 261] width 88 height 14
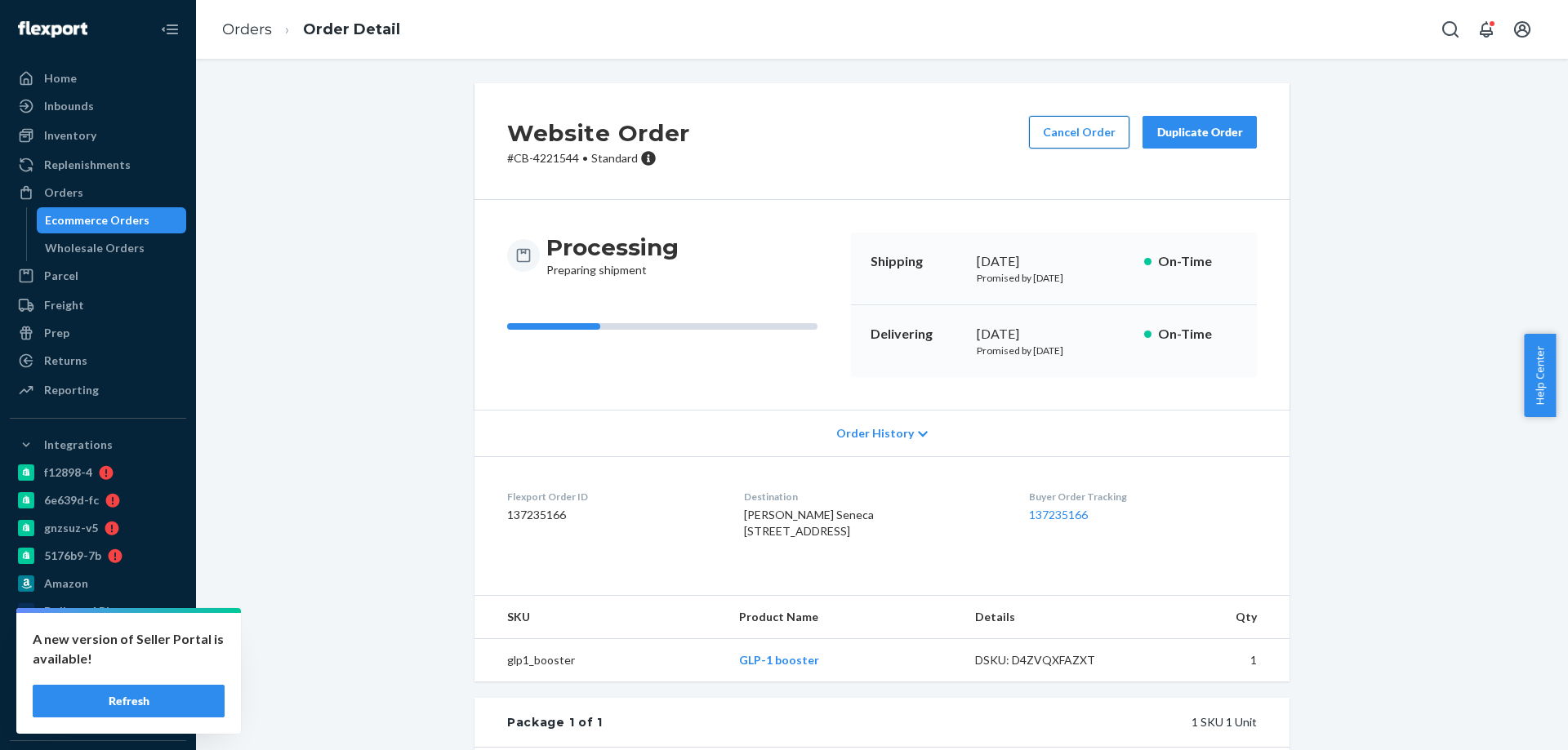
click at [1048, 125] on button "Cancel Order" at bounding box center [1080, 131] width 101 height 33
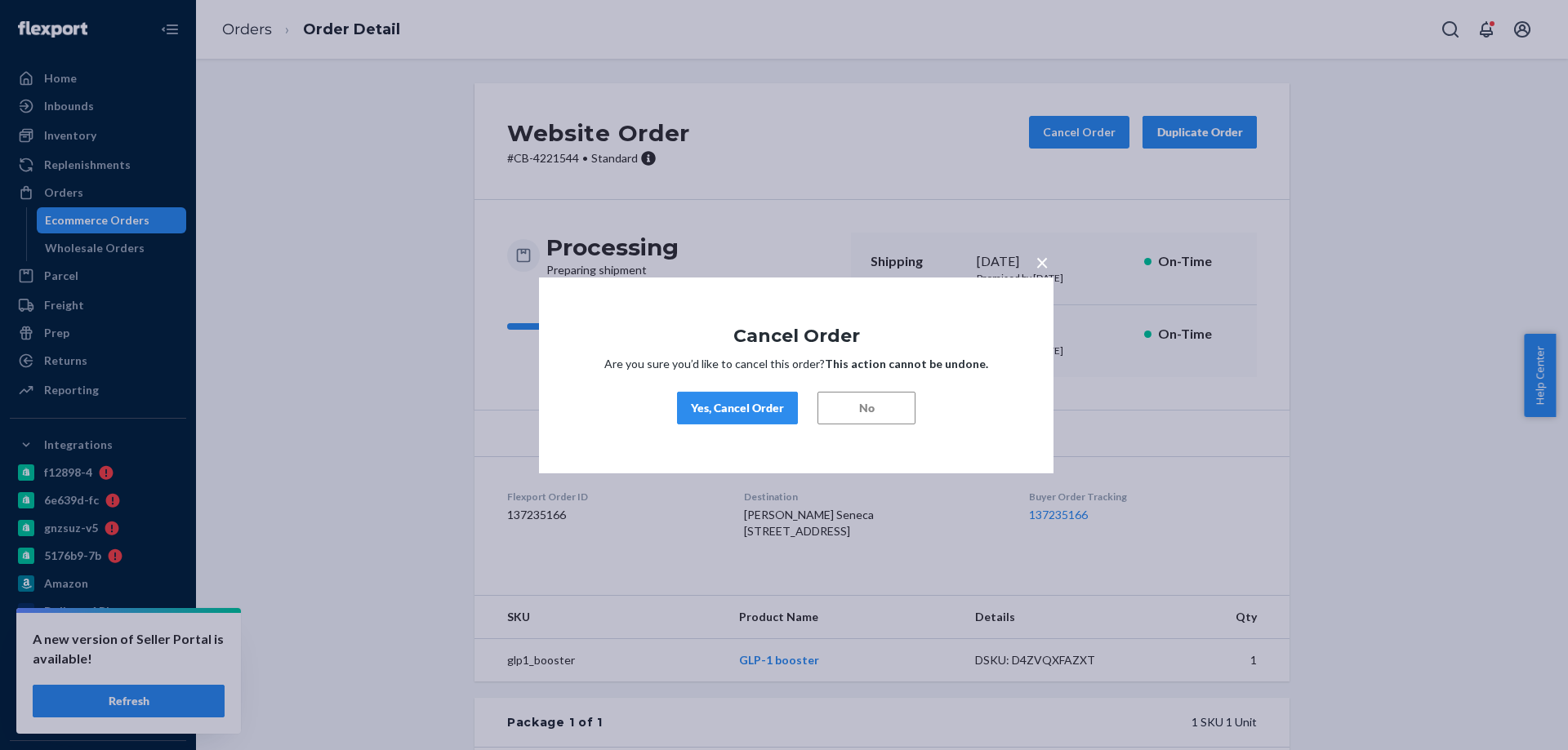
click at [752, 392] on button "Yes, Cancel Order" at bounding box center [738, 408] width 121 height 33
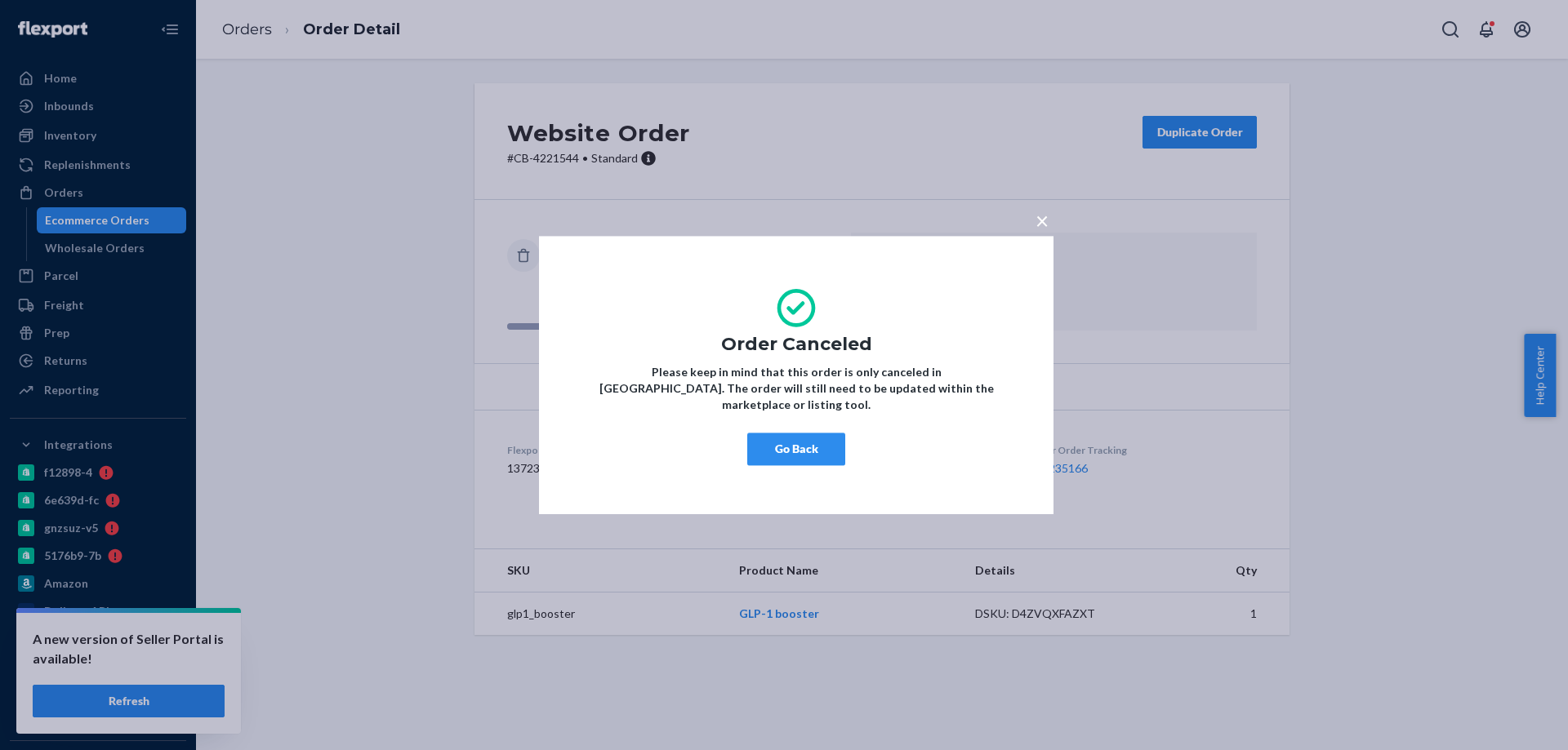
click at [785, 442] on button "Go Back" at bounding box center [796, 449] width 98 height 33
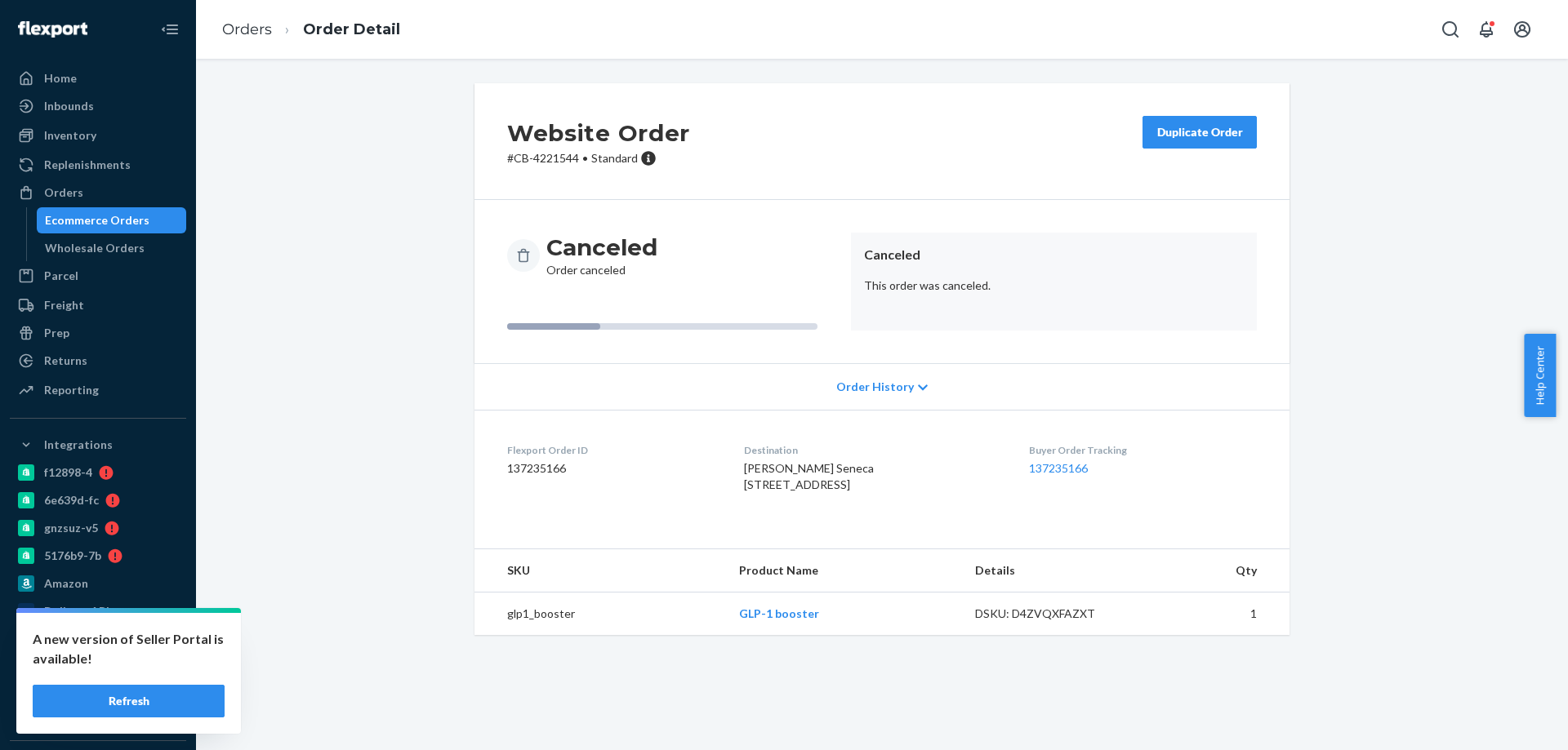
click at [160, 694] on button "Refresh" at bounding box center [129, 701] width 192 height 33
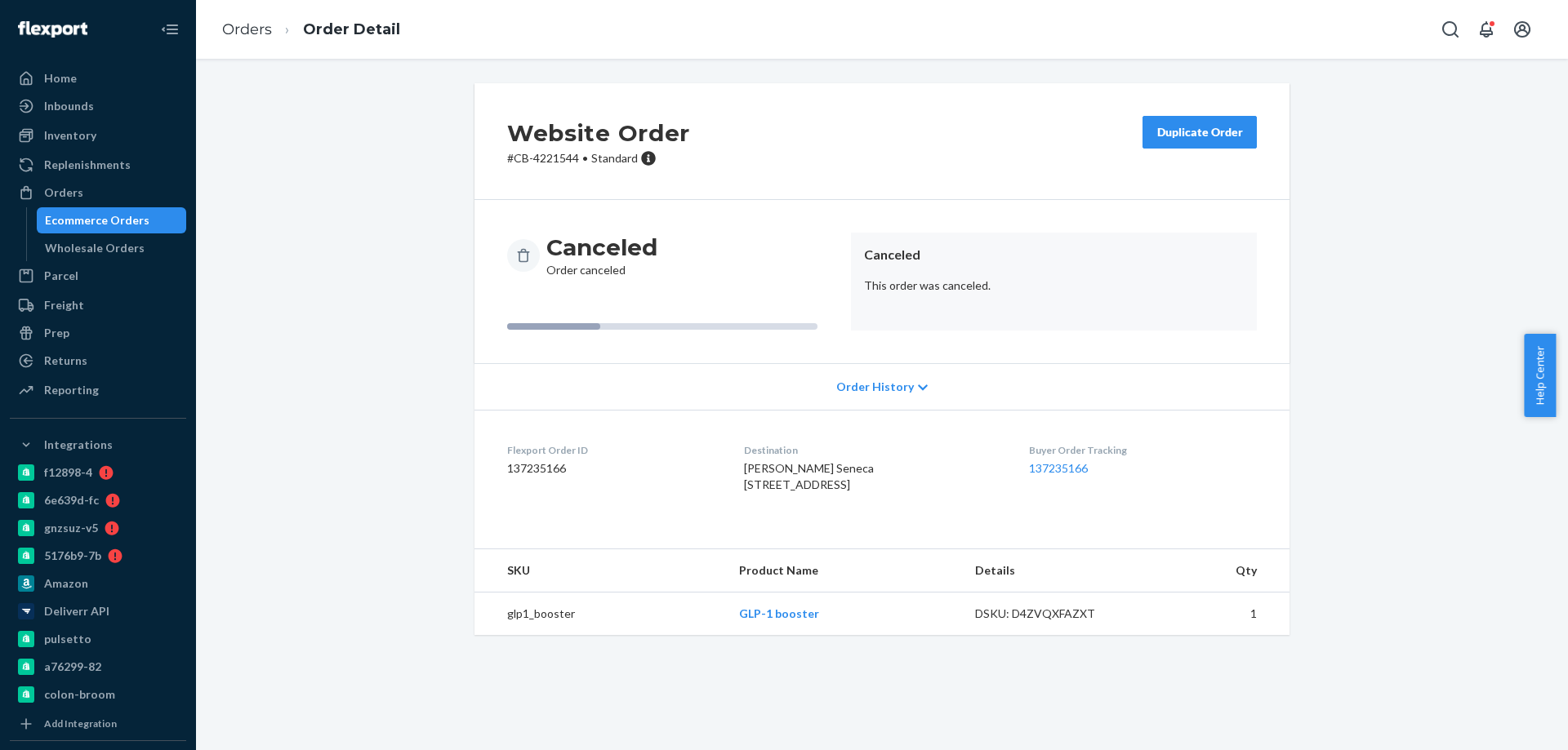
click at [142, 228] on div "Ecommerce Orders" at bounding box center [97, 220] width 105 height 17
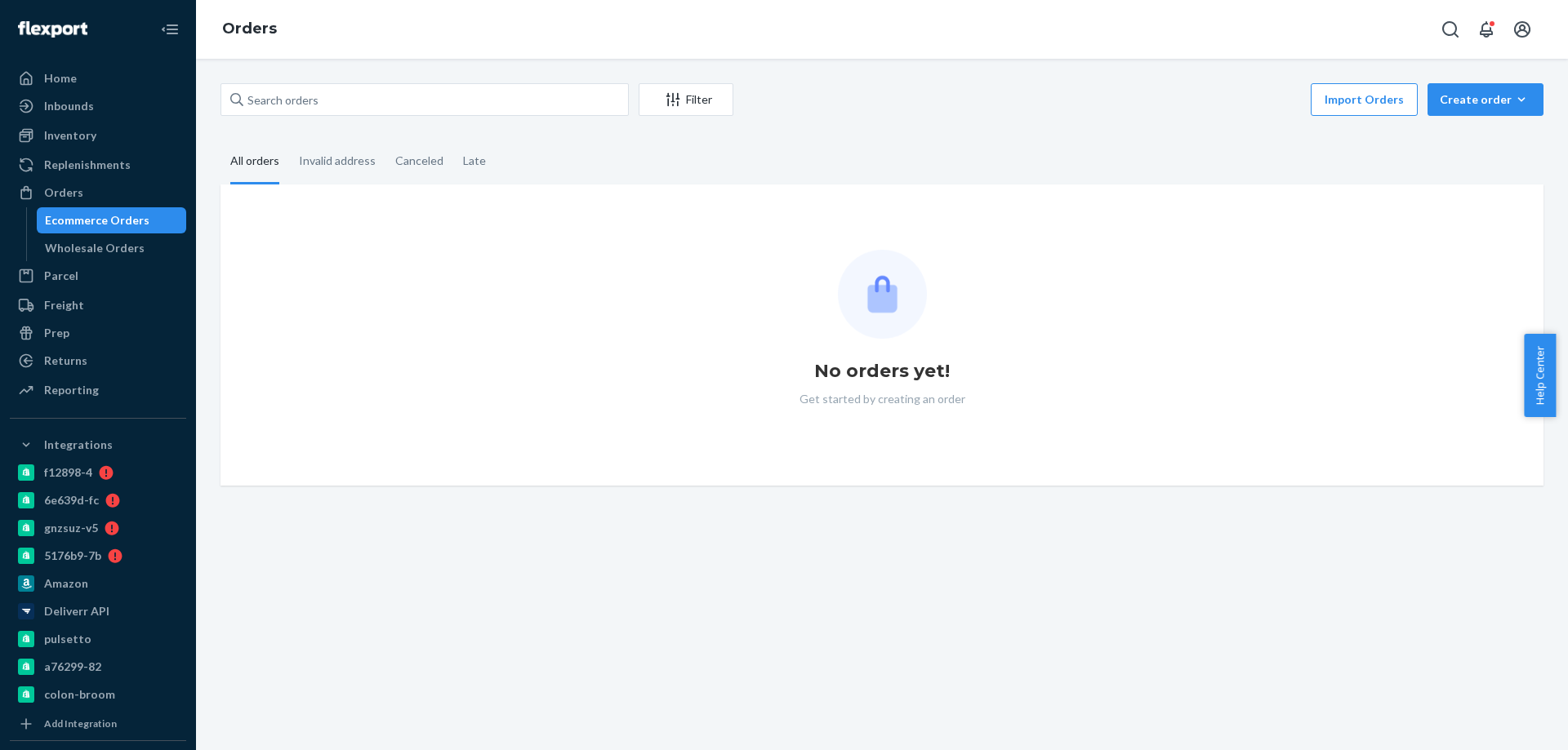
drag, startPoint x: 352, startPoint y: 116, endPoint x: 339, endPoint y: 117, distance: 13.0
click at [339, 117] on div "Filter Import Orders Create order Ecommerce order Removal order" at bounding box center [882, 101] width 1323 height 37
paste input "4216947"
click at [355, 90] on input "text" at bounding box center [424, 99] width 408 height 33
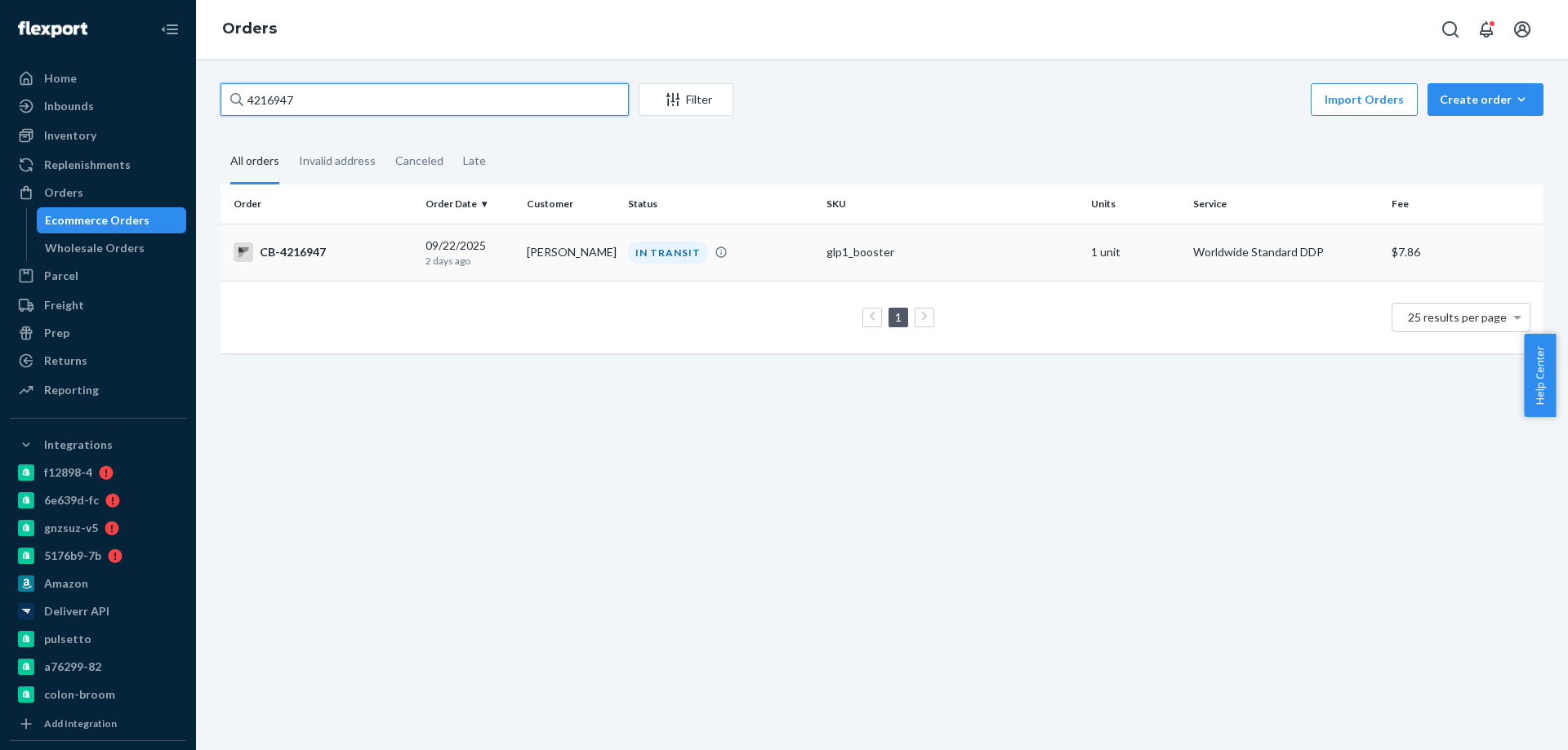
type input "4216947"
click at [551, 251] on td "John Armstrong" at bounding box center [570, 252] width 101 height 57
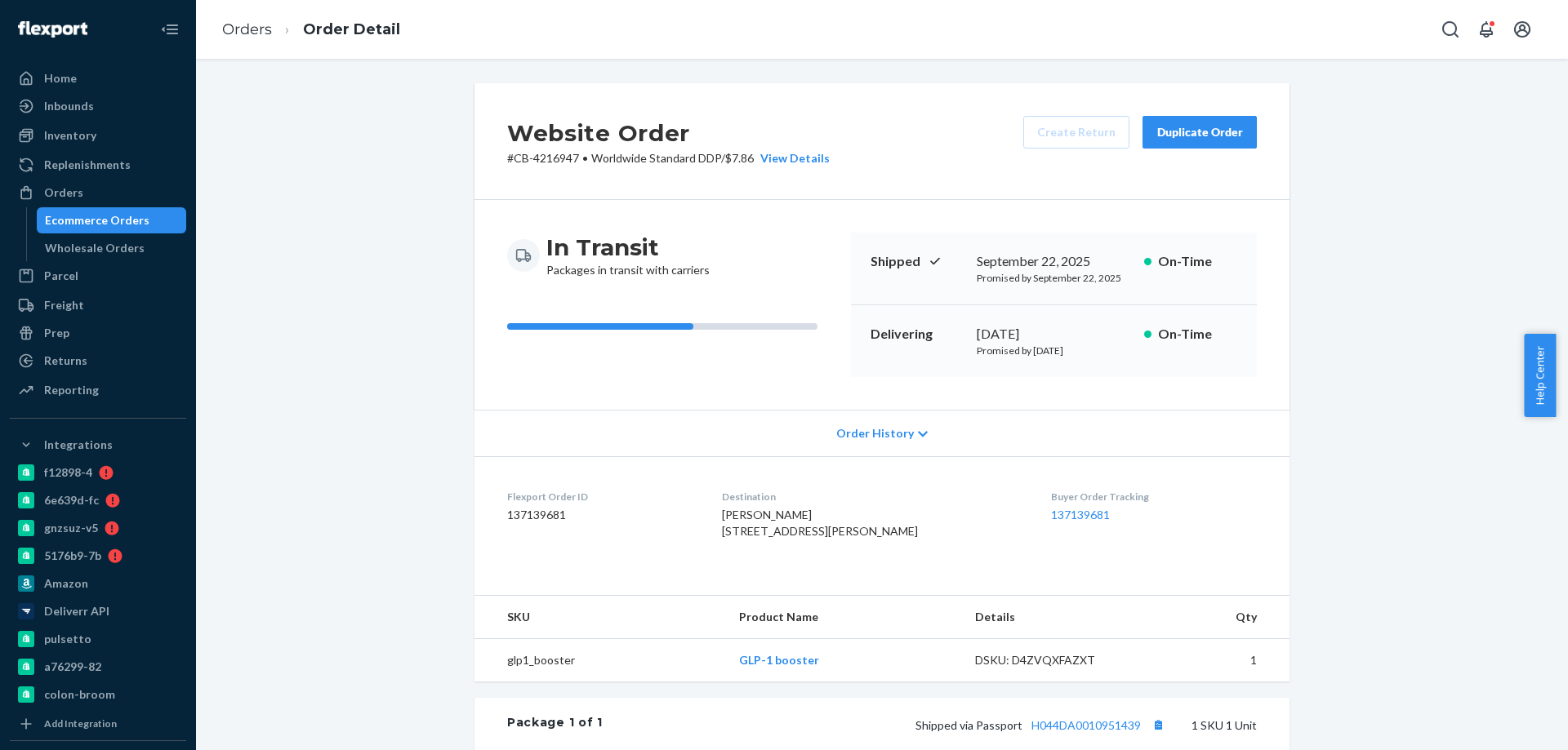
scroll to position [245, 0]
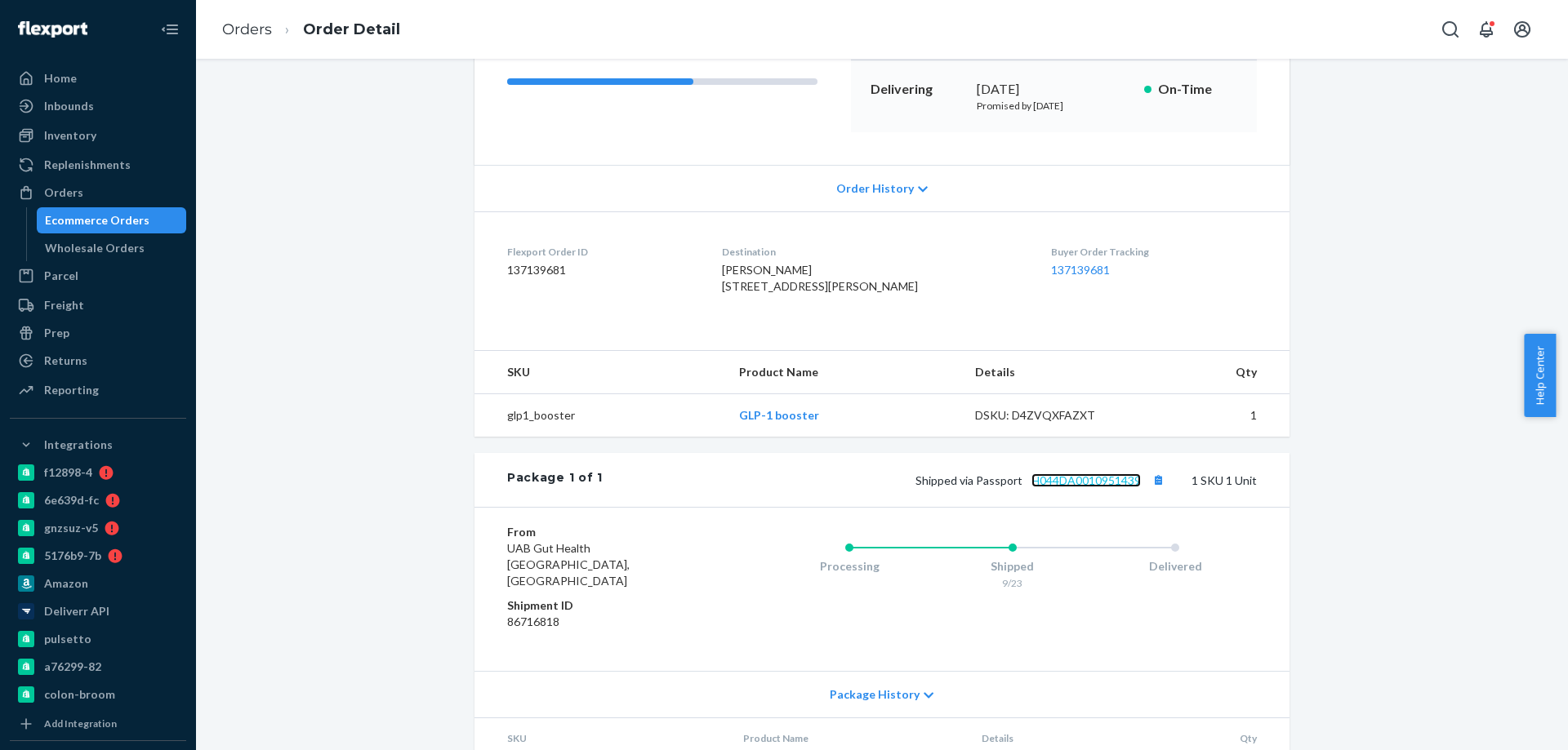
click at [1098, 487] on link "H044DA0010951439" at bounding box center [1086, 480] width 110 height 14
click at [126, 212] on div "Ecommerce Orders" at bounding box center [97, 220] width 105 height 17
